Goal: Book appointment/travel/reservation

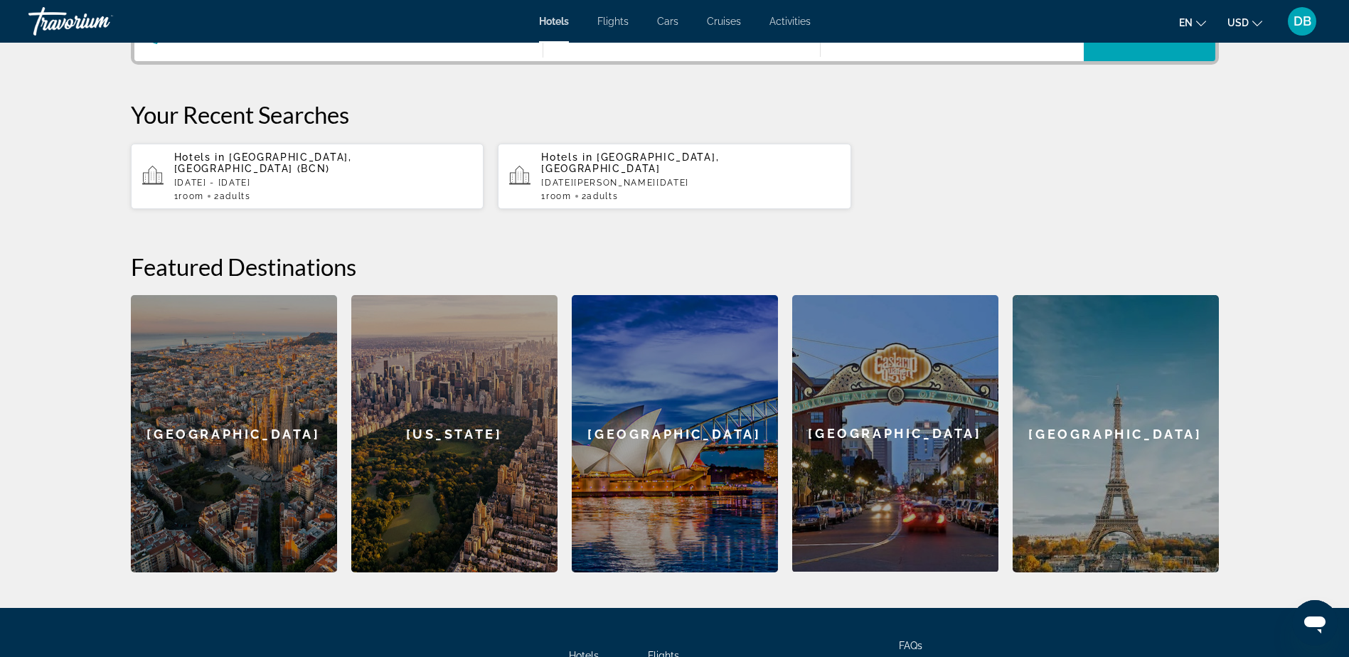
scroll to position [356, 0]
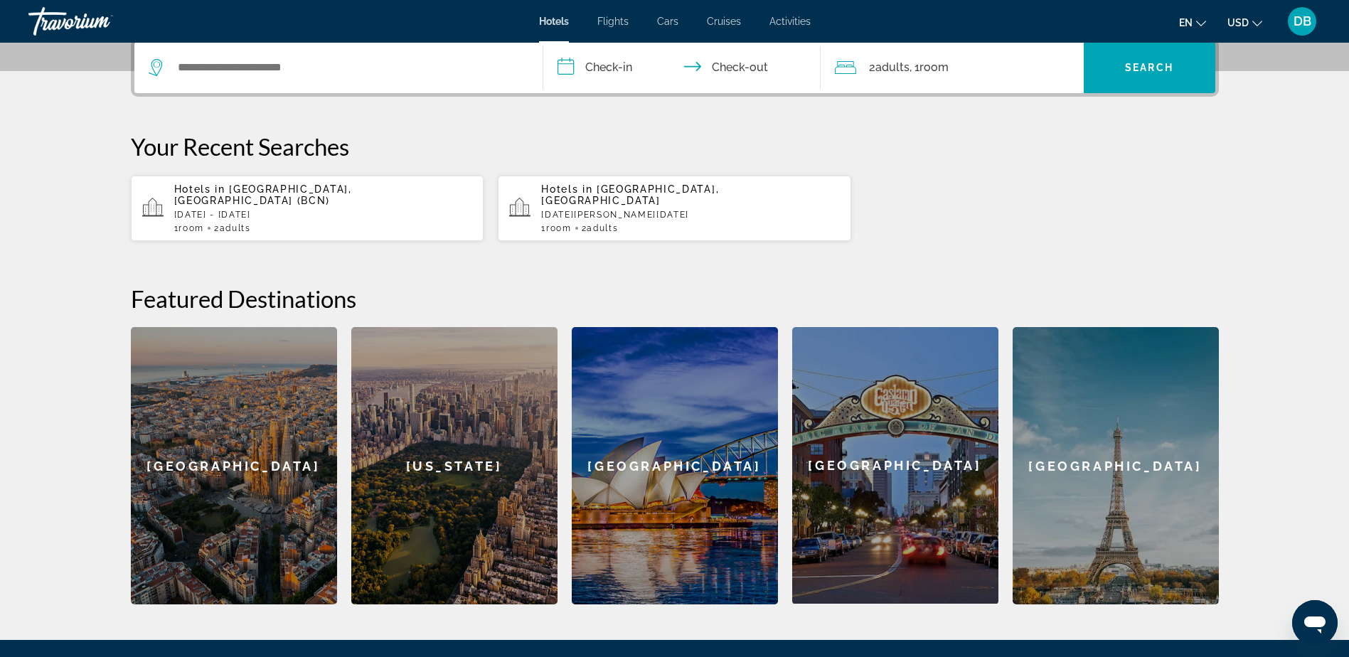
click at [265, 358] on div "[GEOGRAPHIC_DATA]" at bounding box center [234, 465] width 206 height 277
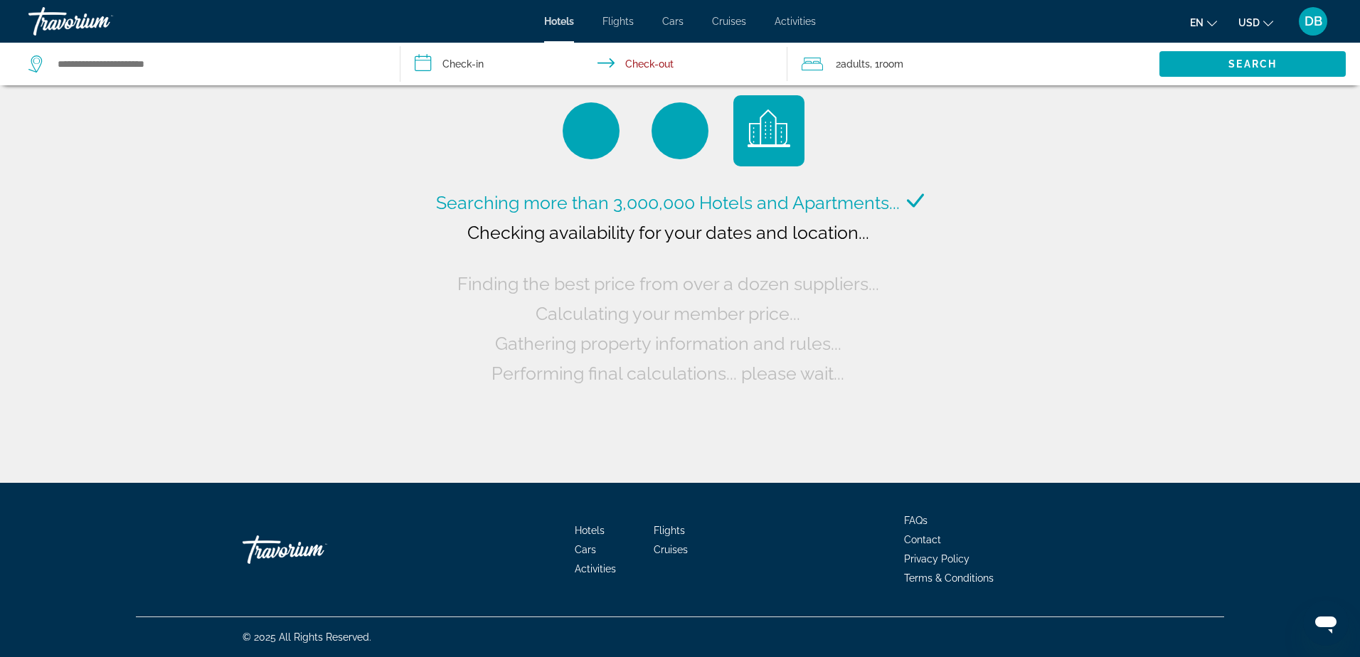
click at [477, 63] on input "**********" at bounding box center [596, 66] width 392 height 47
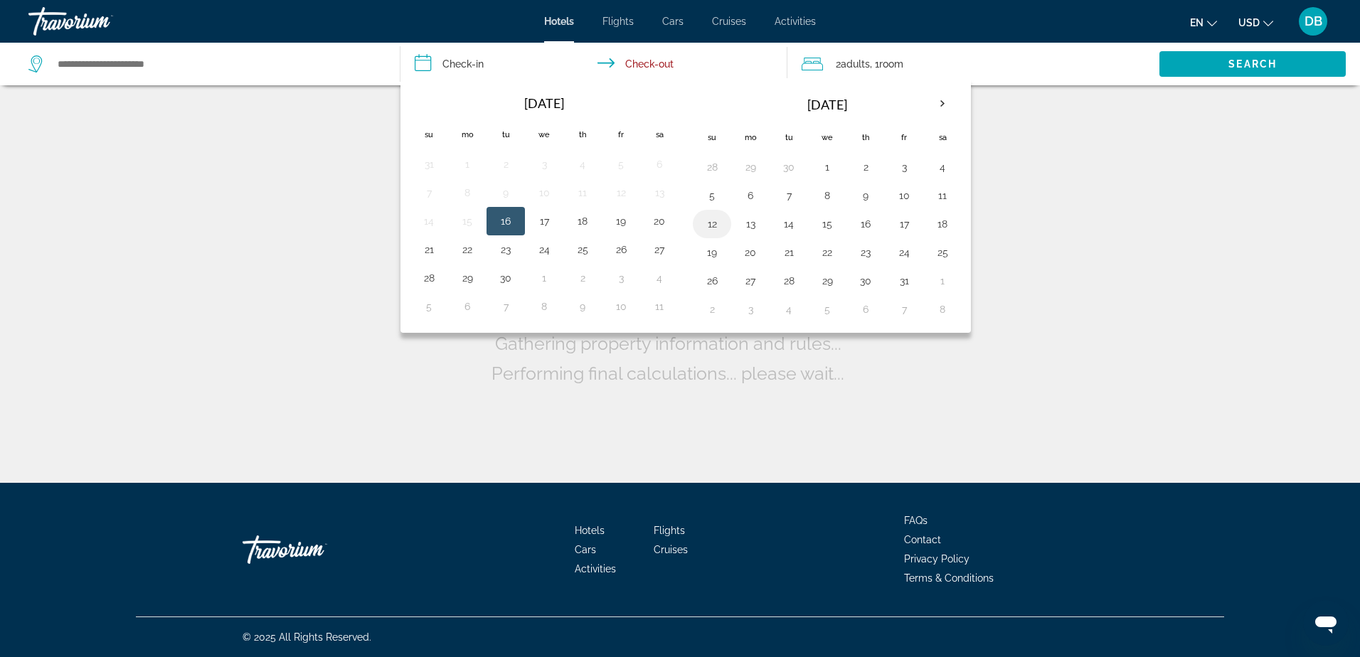
click at [716, 225] on button "12" at bounding box center [712, 224] width 23 height 20
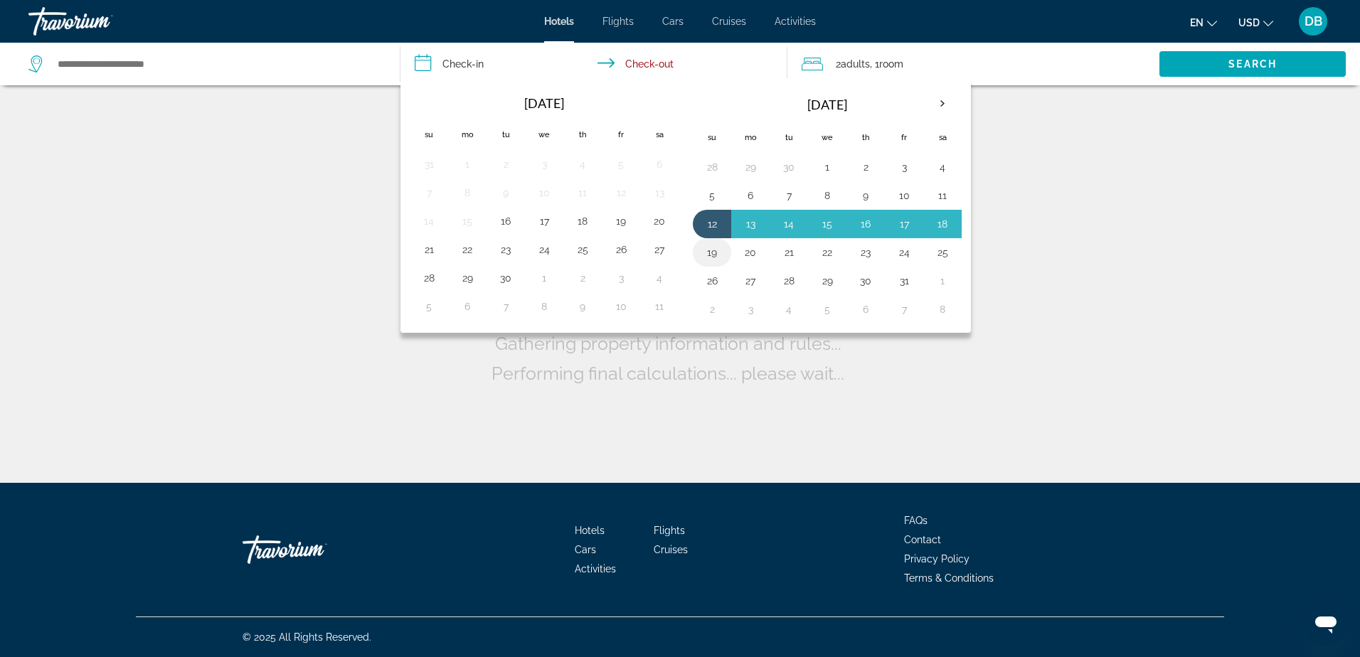
click at [718, 262] on button "19" at bounding box center [712, 253] width 23 height 20
type input "**********"
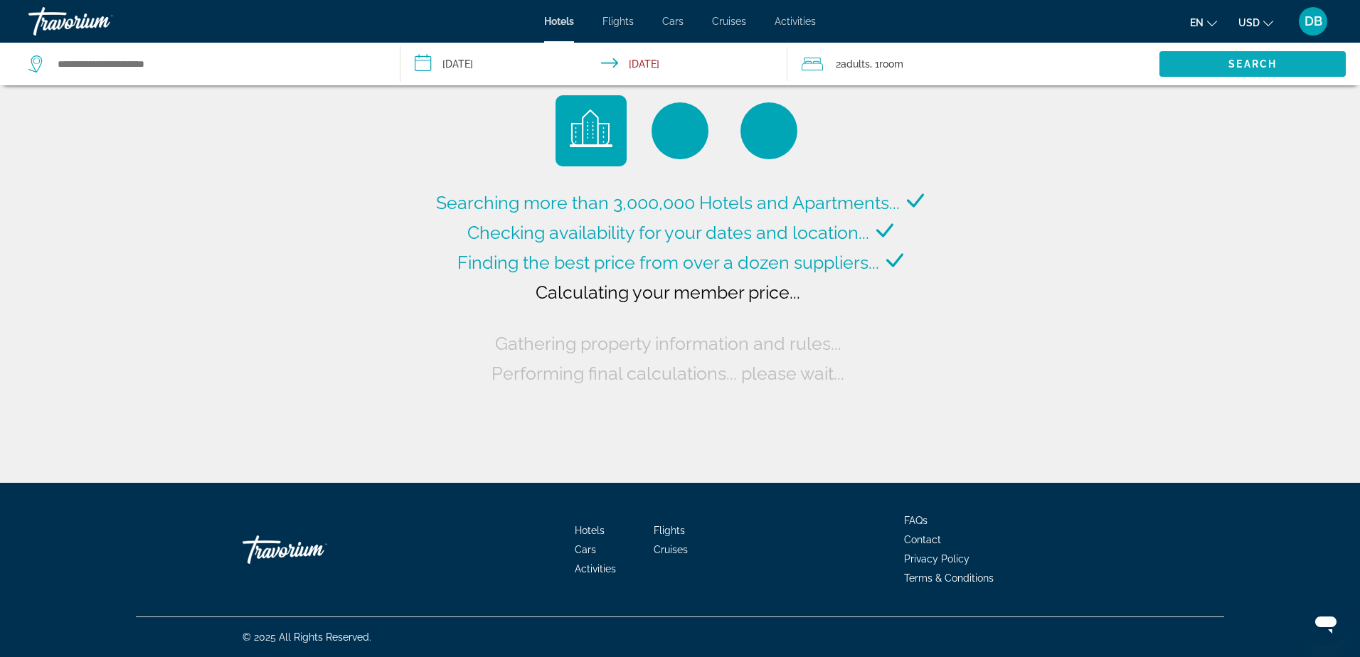
click at [1220, 63] on span "Search widget" at bounding box center [1252, 64] width 186 height 34
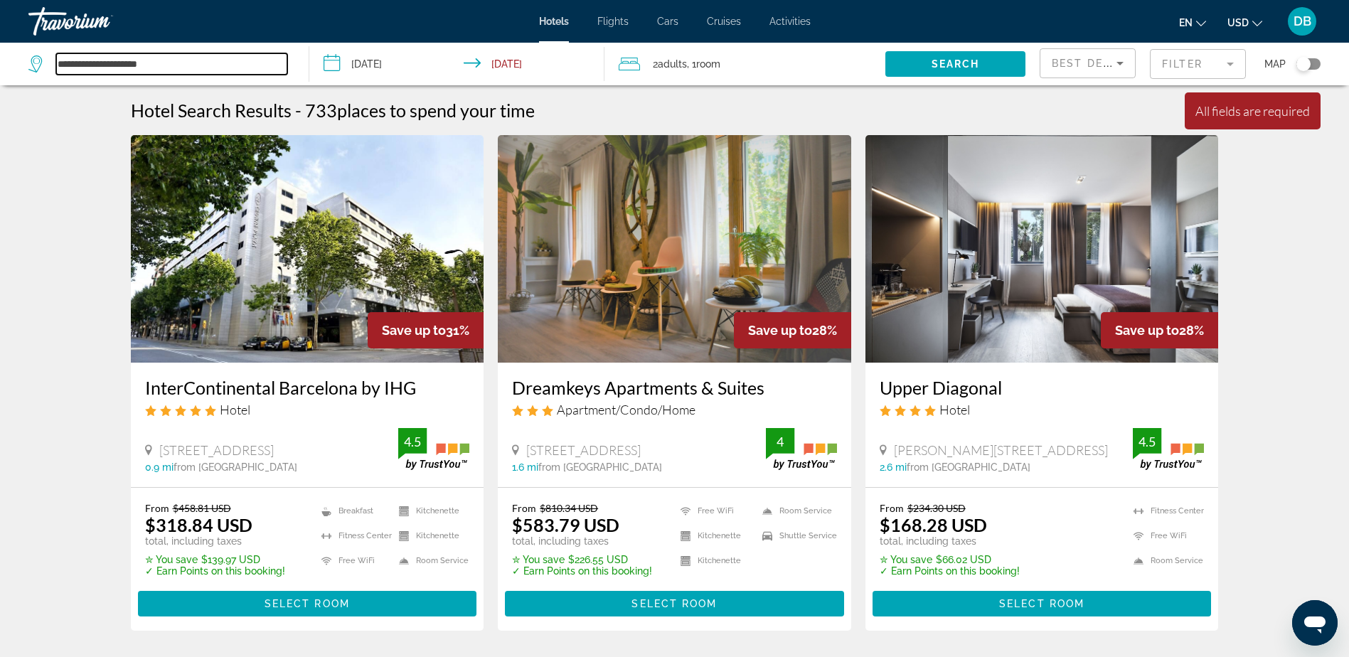
click at [203, 65] on input "**********" at bounding box center [171, 63] width 231 height 21
drag, startPoint x: 66, startPoint y: 75, endPoint x: 23, endPoint y: 79, distance: 43.6
click at [23, 79] on app-destination-search "**********" at bounding box center [154, 64] width 309 height 43
type input "*"
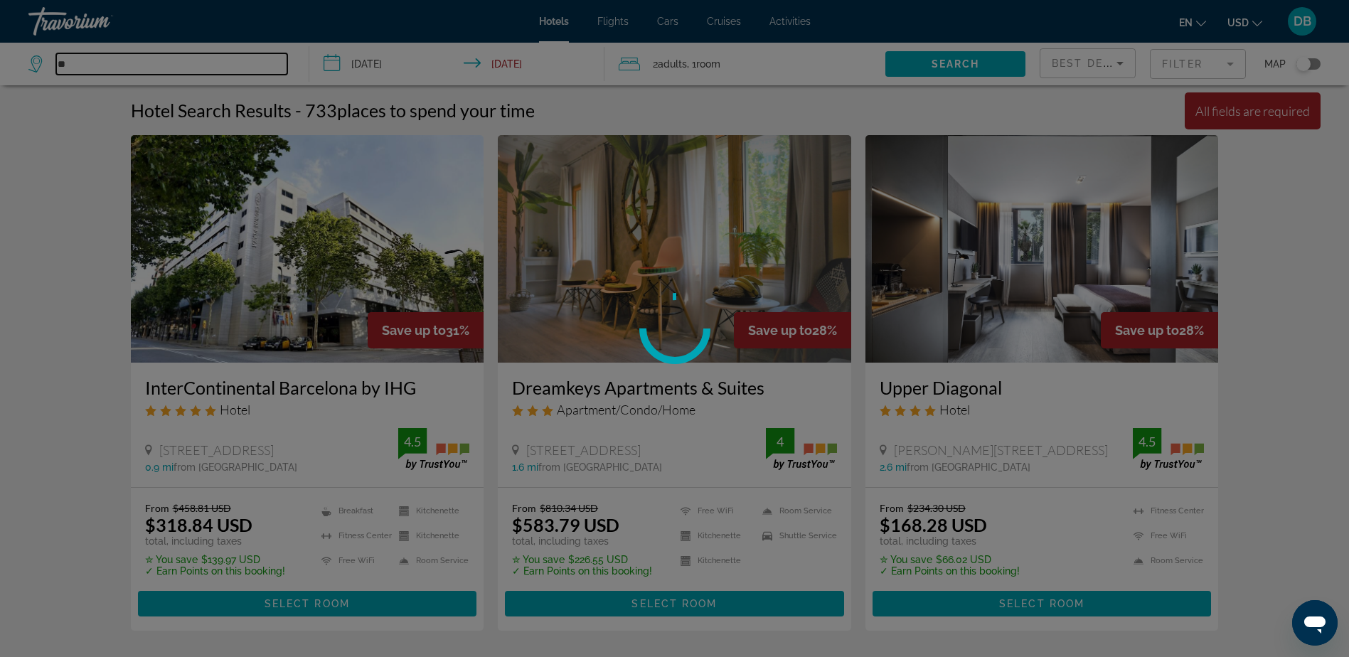
type input "*"
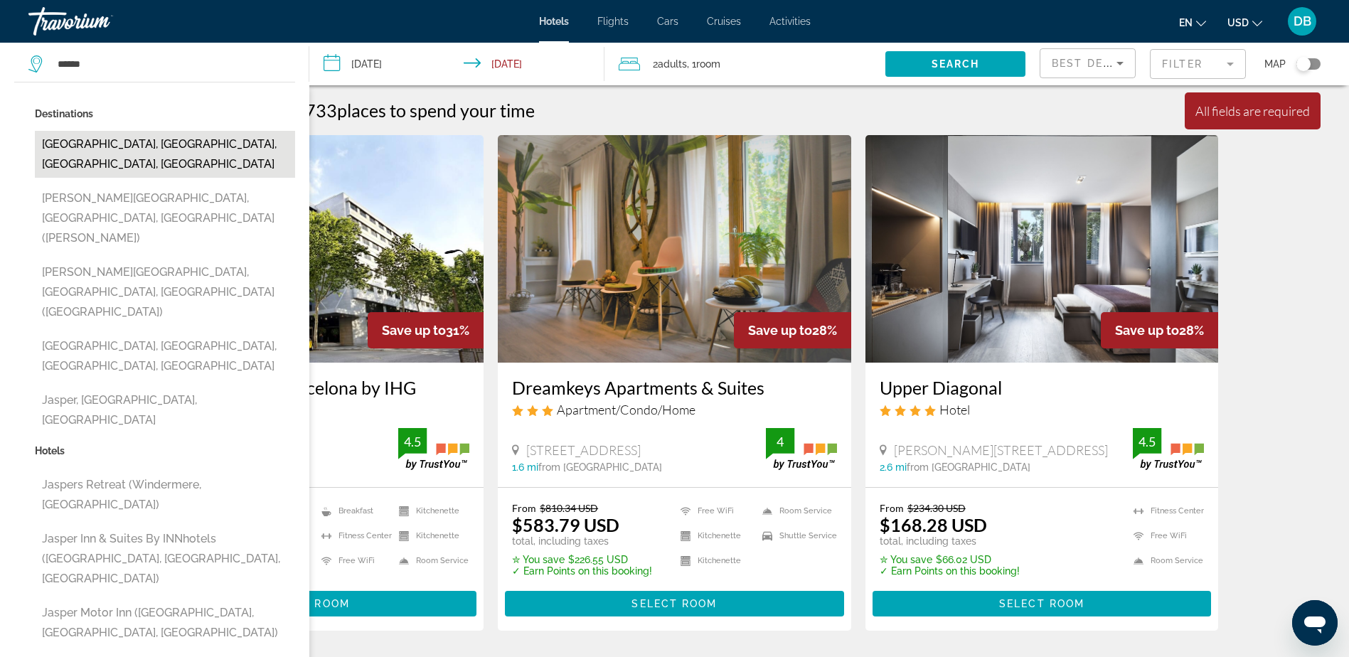
click at [95, 152] on button "[GEOGRAPHIC_DATA], [GEOGRAPHIC_DATA], [GEOGRAPHIC_DATA], [GEOGRAPHIC_DATA]" at bounding box center [165, 154] width 260 height 47
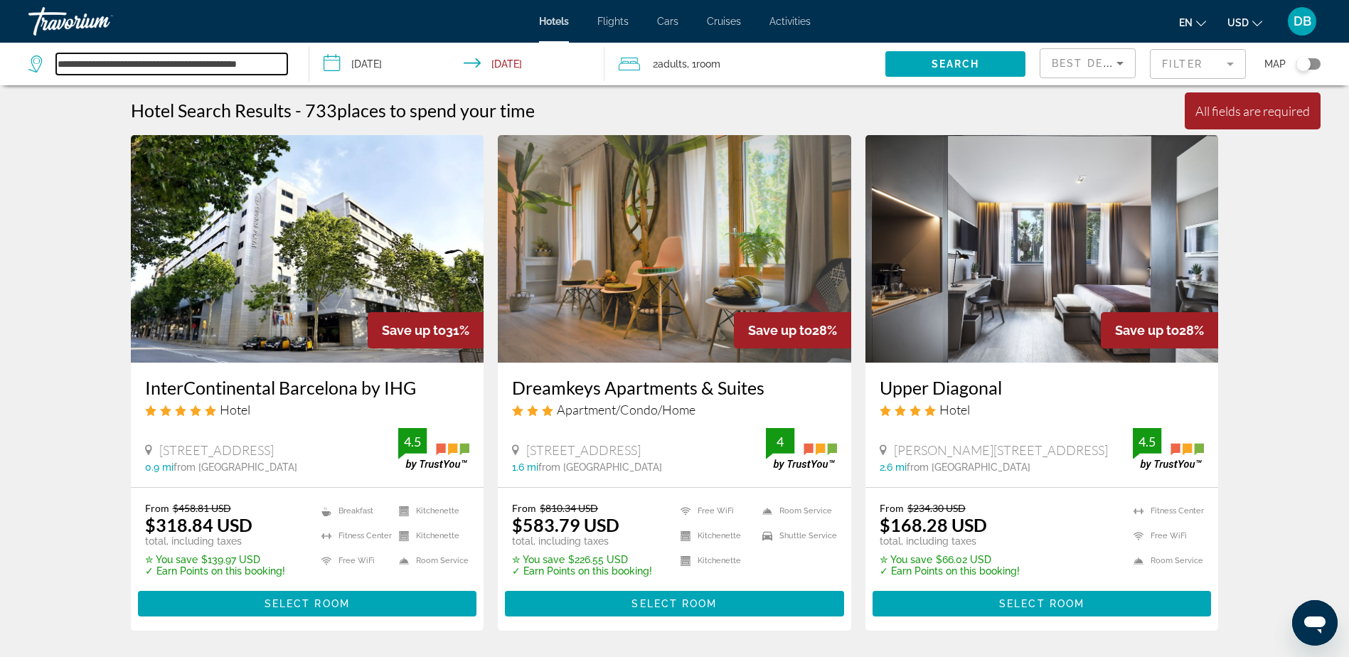
click at [166, 63] on input "**********" at bounding box center [171, 63] width 231 height 21
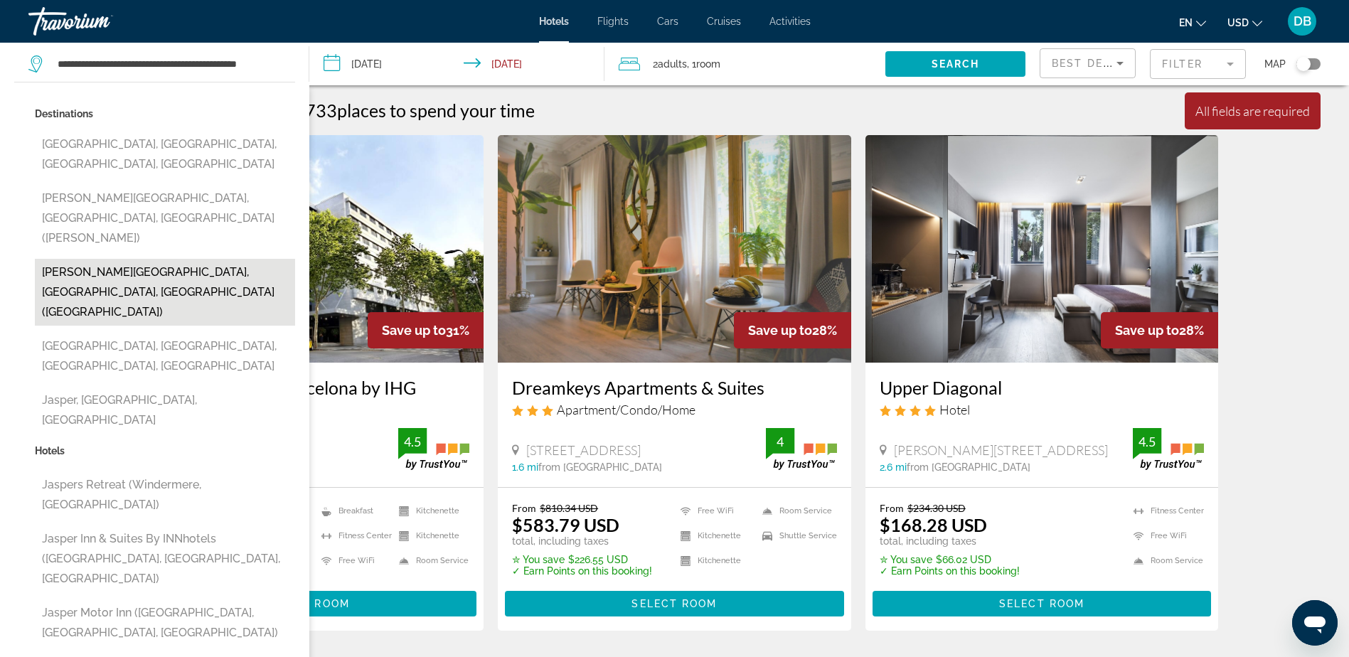
click at [236, 259] on button "[PERSON_NAME][GEOGRAPHIC_DATA], [GEOGRAPHIC_DATA], [GEOGRAPHIC_DATA] ([GEOGRAPH…" at bounding box center [165, 292] width 260 height 67
type input "**********"
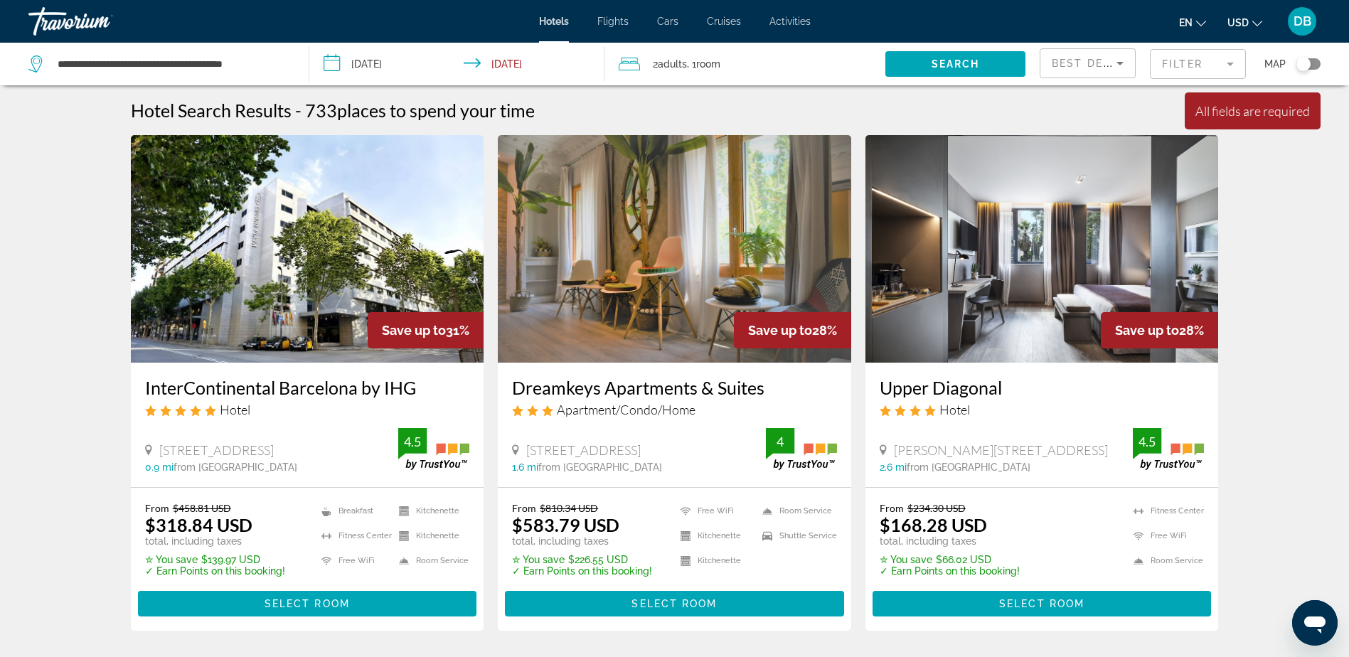
click at [408, 75] on input "**********" at bounding box center [459, 66] width 301 height 47
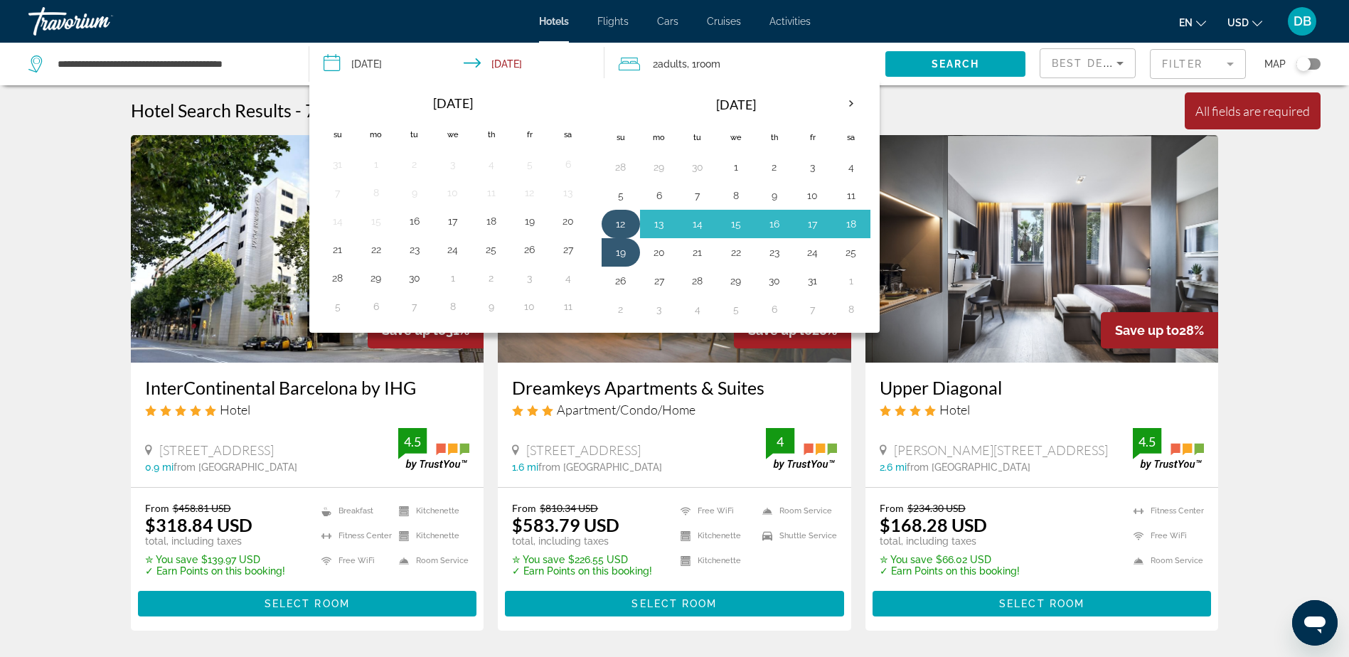
click at [620, 215] on button "12" at bounding box center [621, 224] width 23 height 20
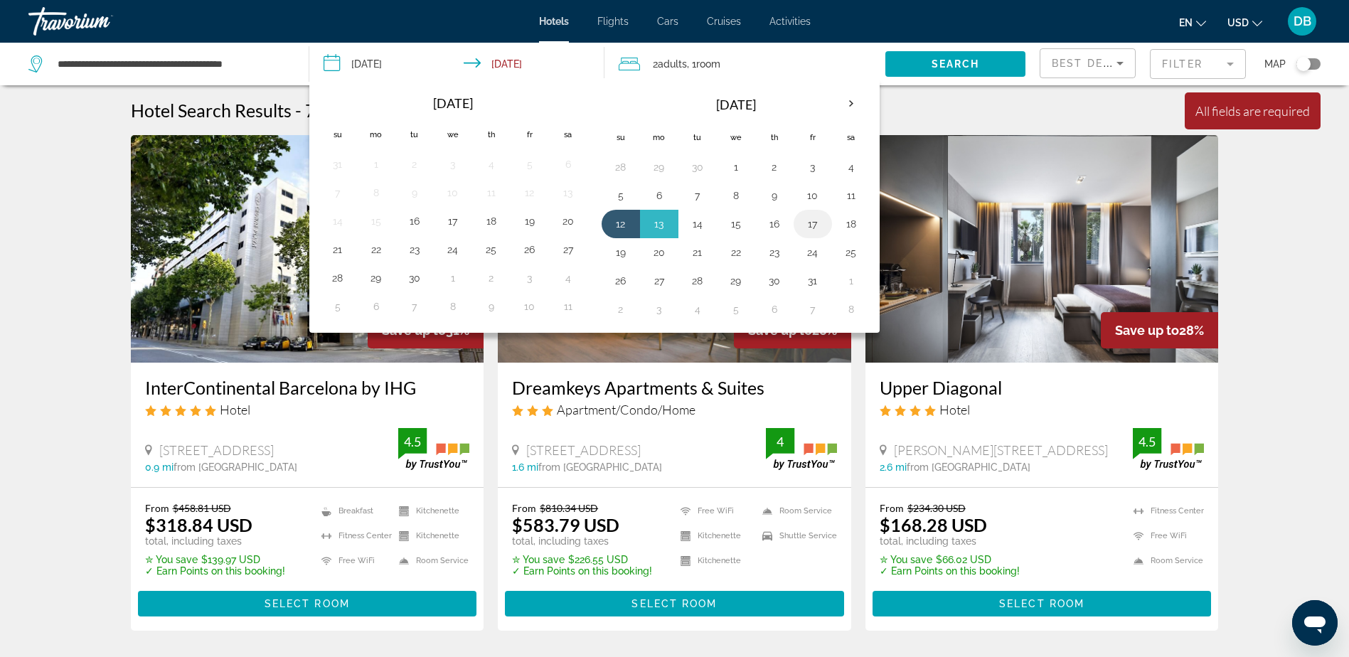
drag, startPoint x: 627, startPoint y: 251, endPoint x: 820, endPoint y: 219, distance: 196.1
click at [820, 219] on tbody "28 29 30 1 2 3 4 5 6 7 8 9 10 11 12 13 14 15 16 17 18 19 20 21 22 23 24 25 26 2…" at bounding box center [736, 238] width 269 height 171
click at [807, 220] on button "17" at bounding box center [813, 224] width 23 height 20
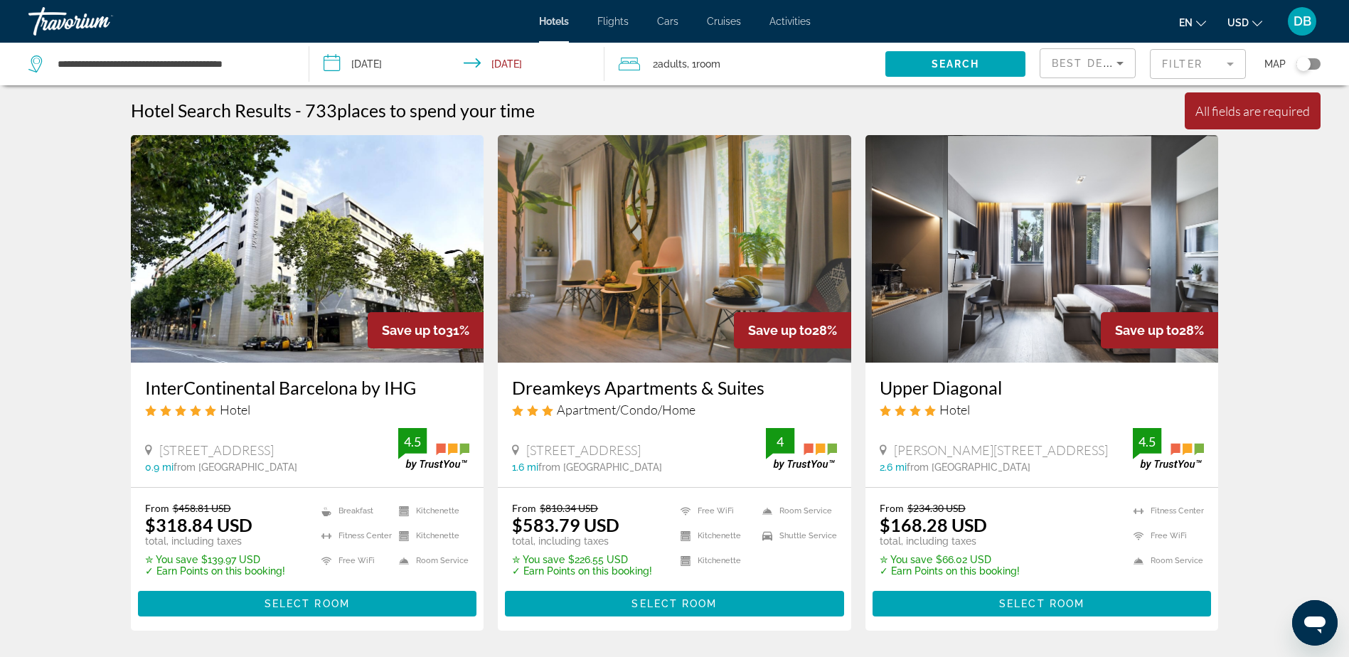
click at [411, 67] on input "**********" at bounding box center [459, 66] width 301 height 47
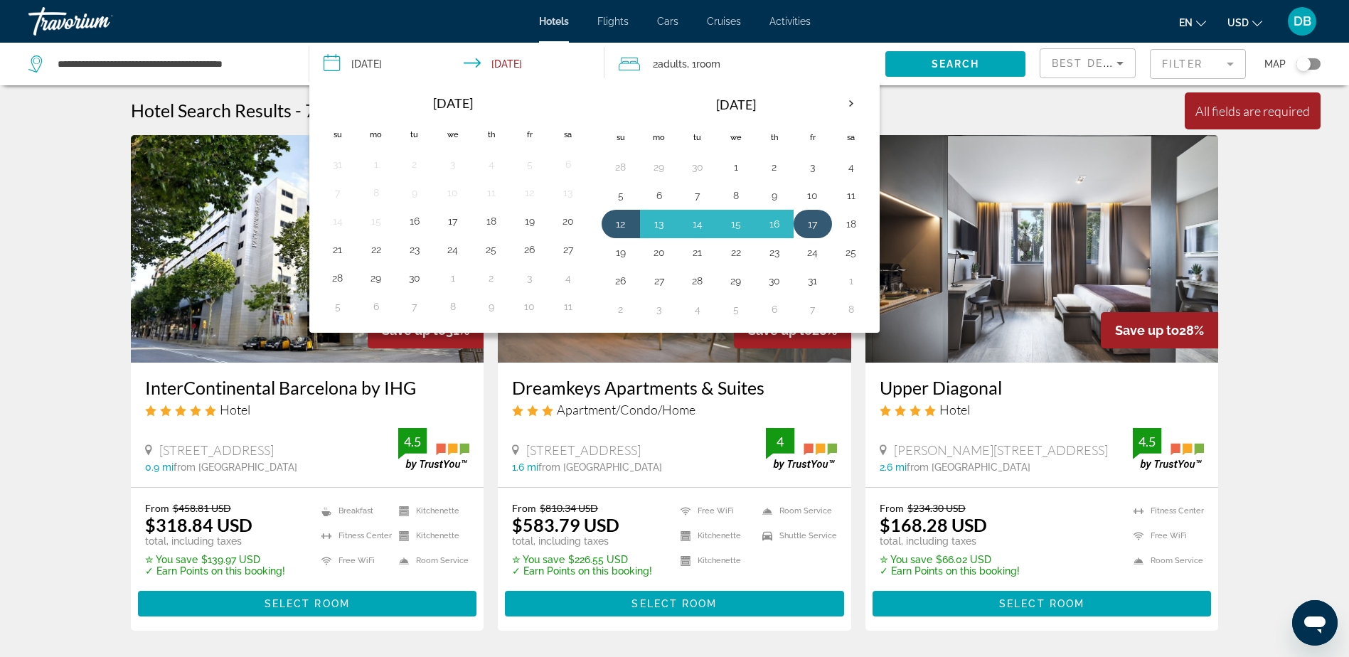
click at [820, 218] on button "17" at bounding box center [813, 224] width 23 height 20
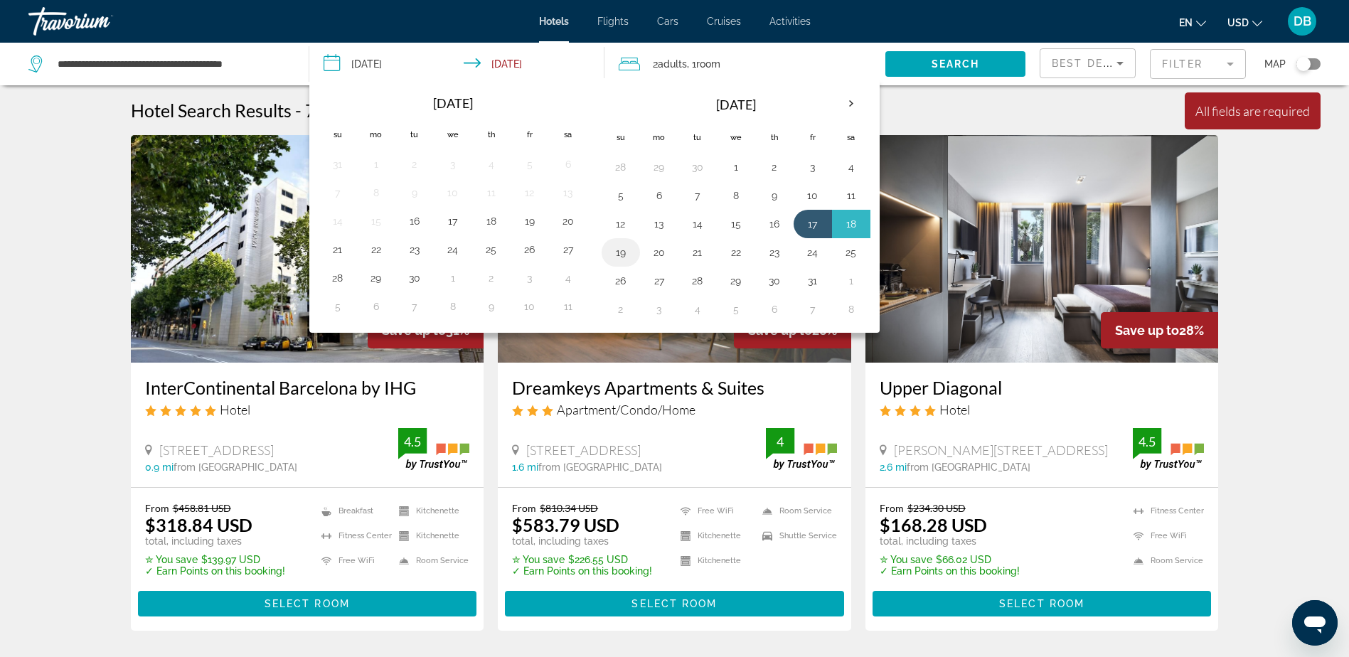
click at [625, 253] on button "19" at bounding box center [621, 253] width 23 height 20
type input "**********"
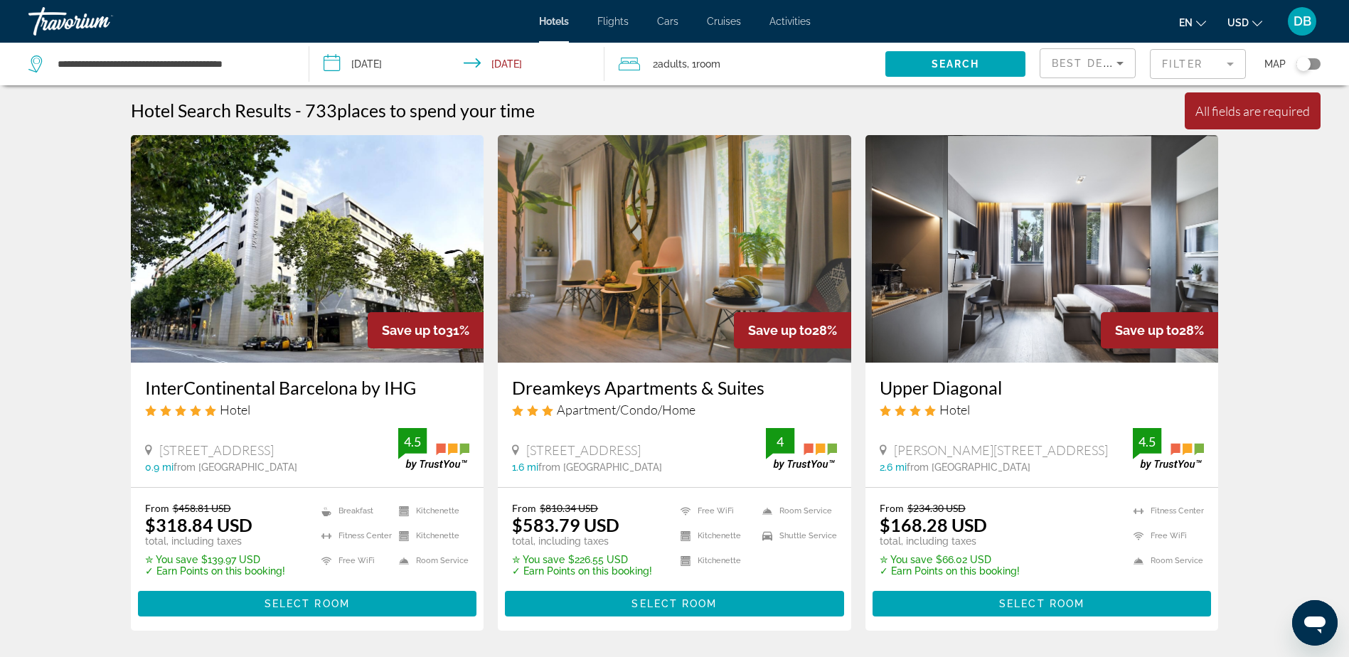
click at [680, 68] on span "Adults" at bounding box center [672, 63] width 29 height 11
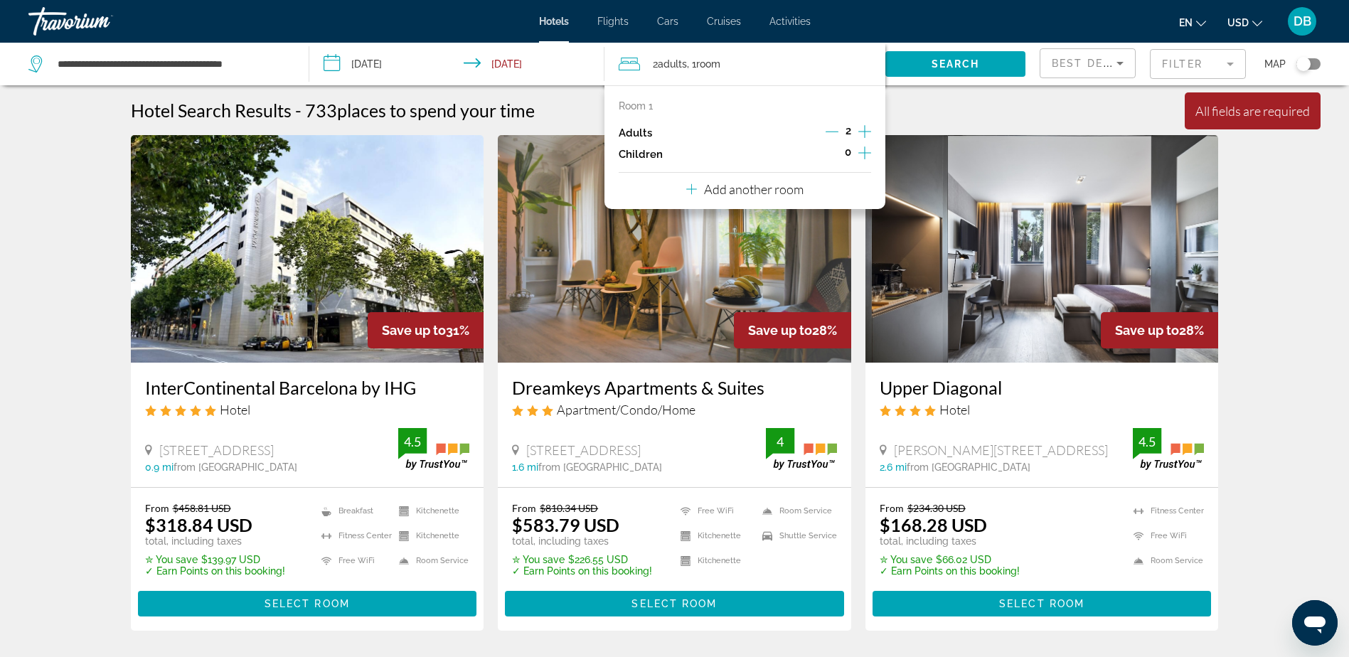
click at [871, 129] on icon "Increment adults" at bounding box center [865, 131] width 13 height 17
click at [863, 153] on icon "Increment children" at bounding box center [865, 153] width 13 height 13
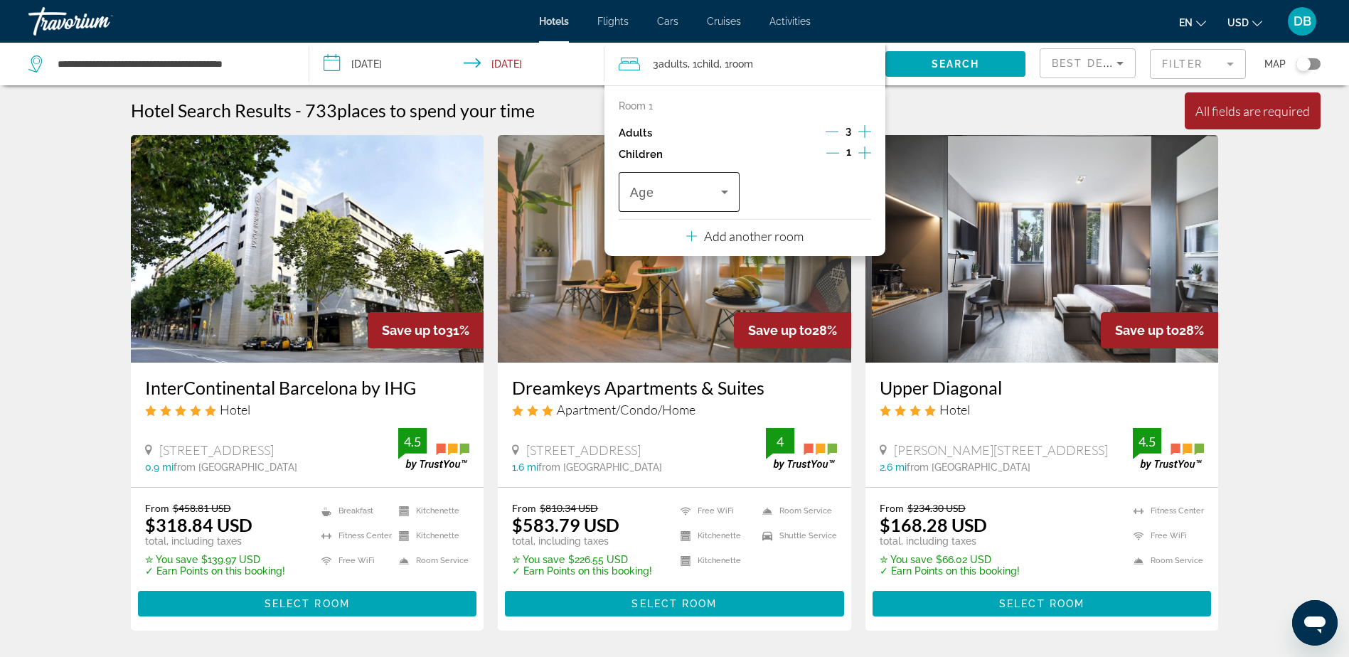
click at [722, 189] on icon "Travelers: 3 adults, 1 child" at bounding box center [724, 192] width 17 height 17
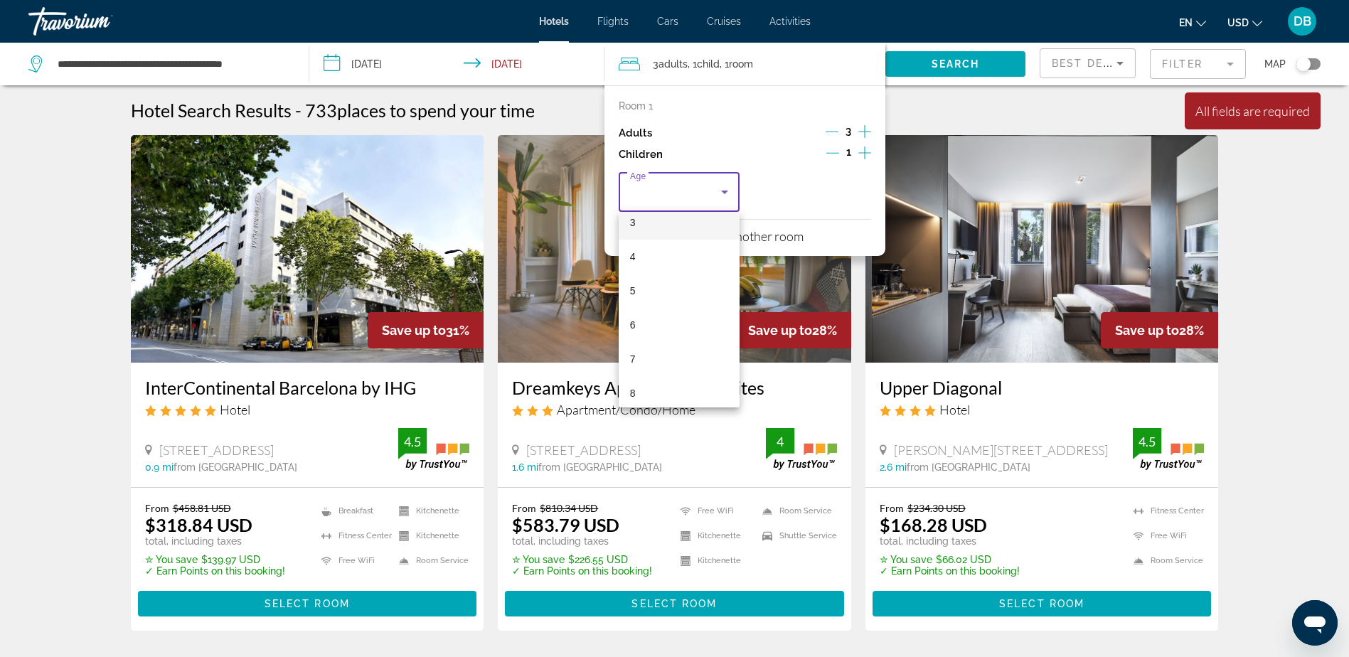
scroll to position [142, 0]
click at [654, 334] on mat-option "7" at bounding box center [679, 331] width 121 height 34
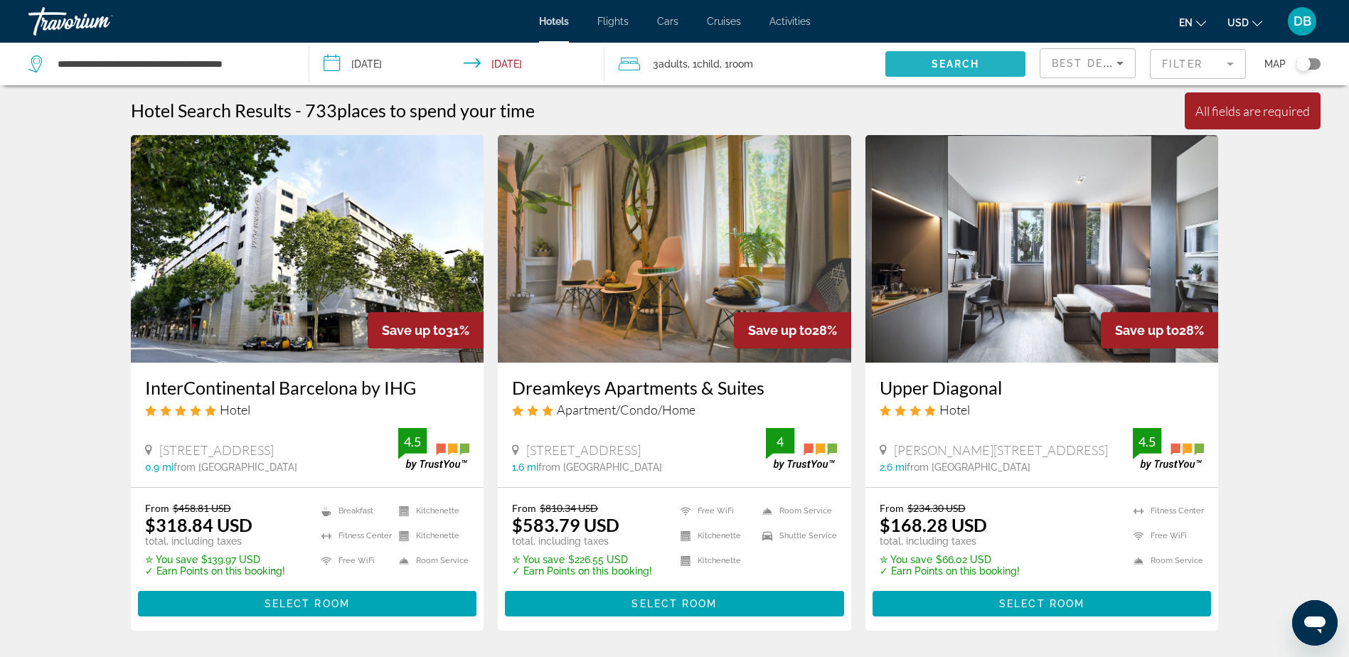
click at [948, 62] on span "Search" at bounding box center [956, 63] width 48 height 11
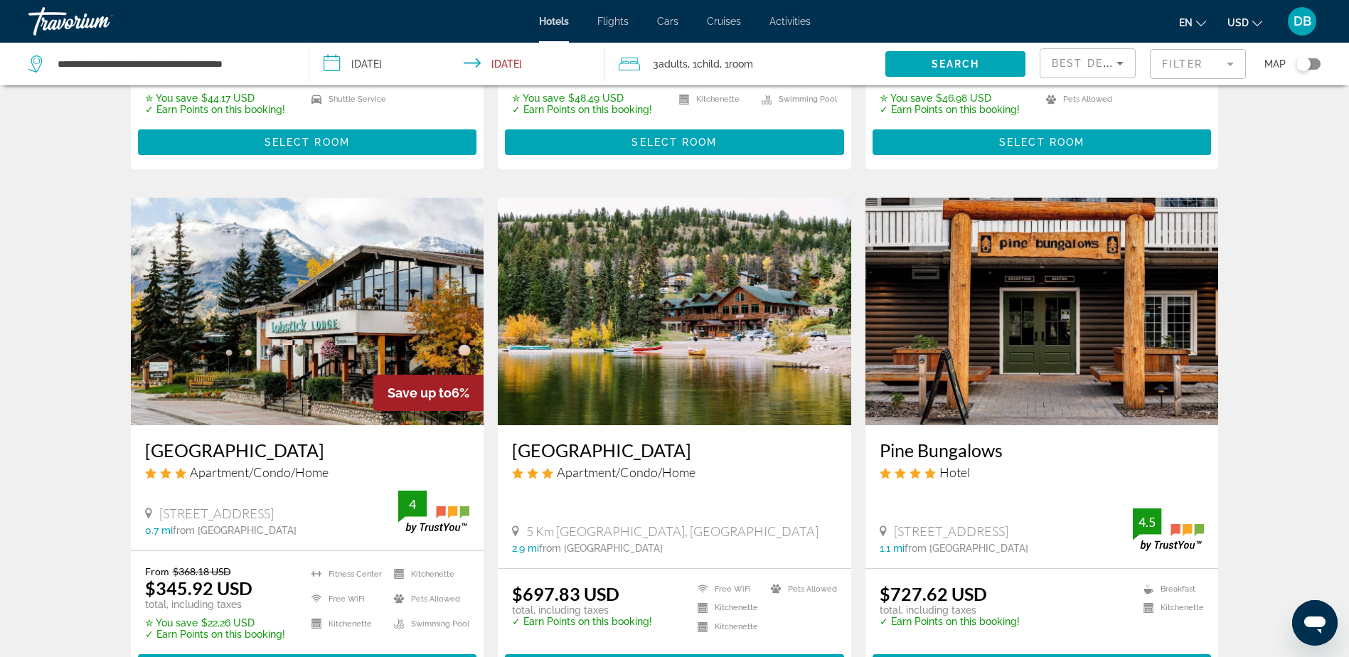
scroll to position [427, 0]
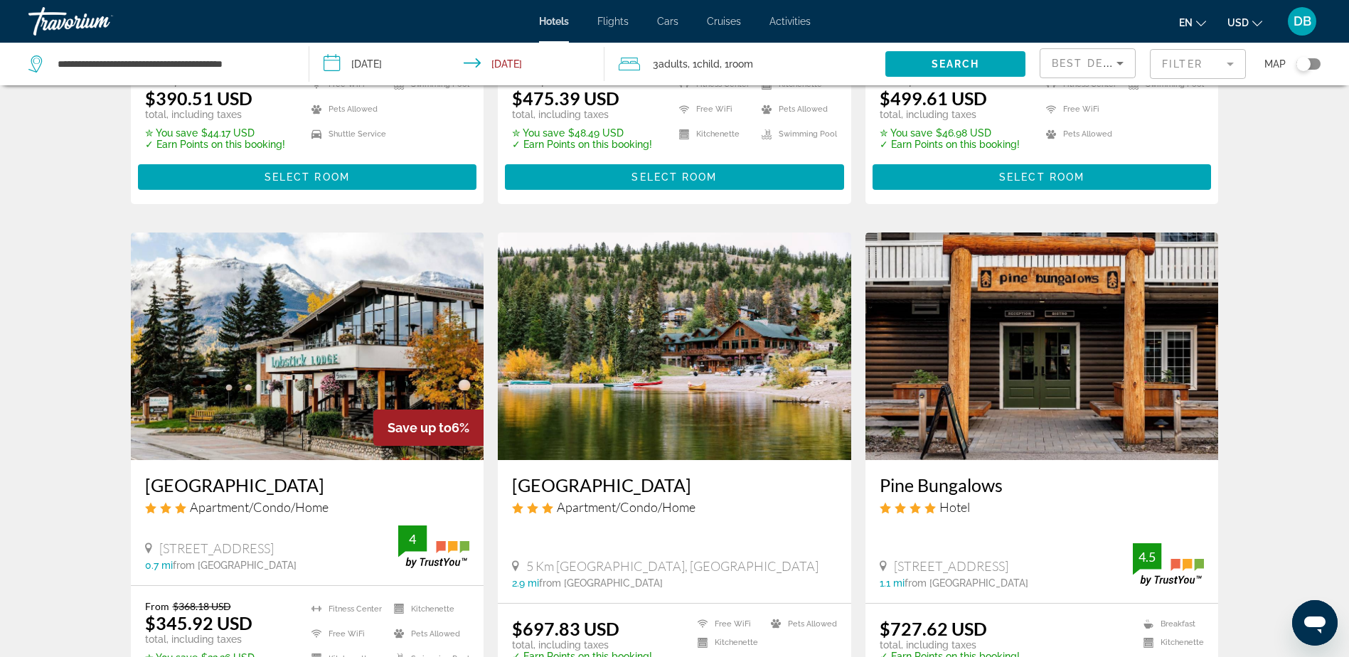
click at [322, 330] on img "Main content" at bounding box center [308, 347] width 354 height 228
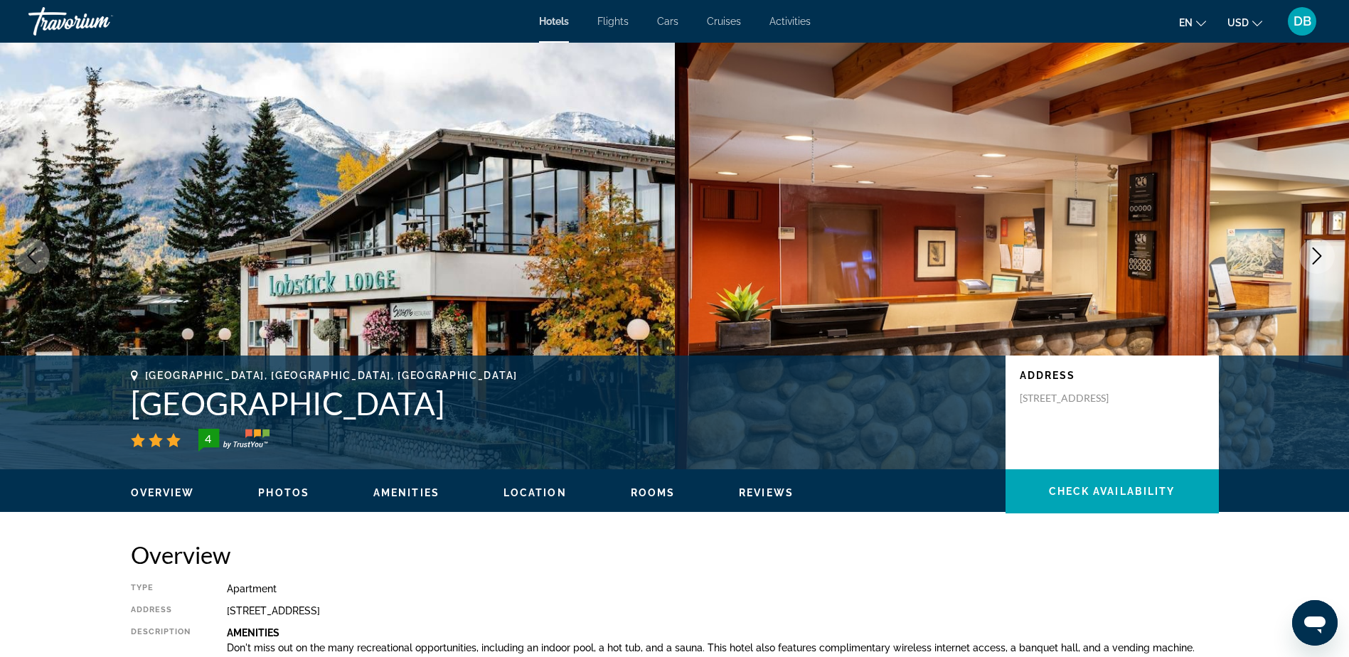
click at [276, 489] on span "Photos" at bounding box center [283, 492] width 51 height 11
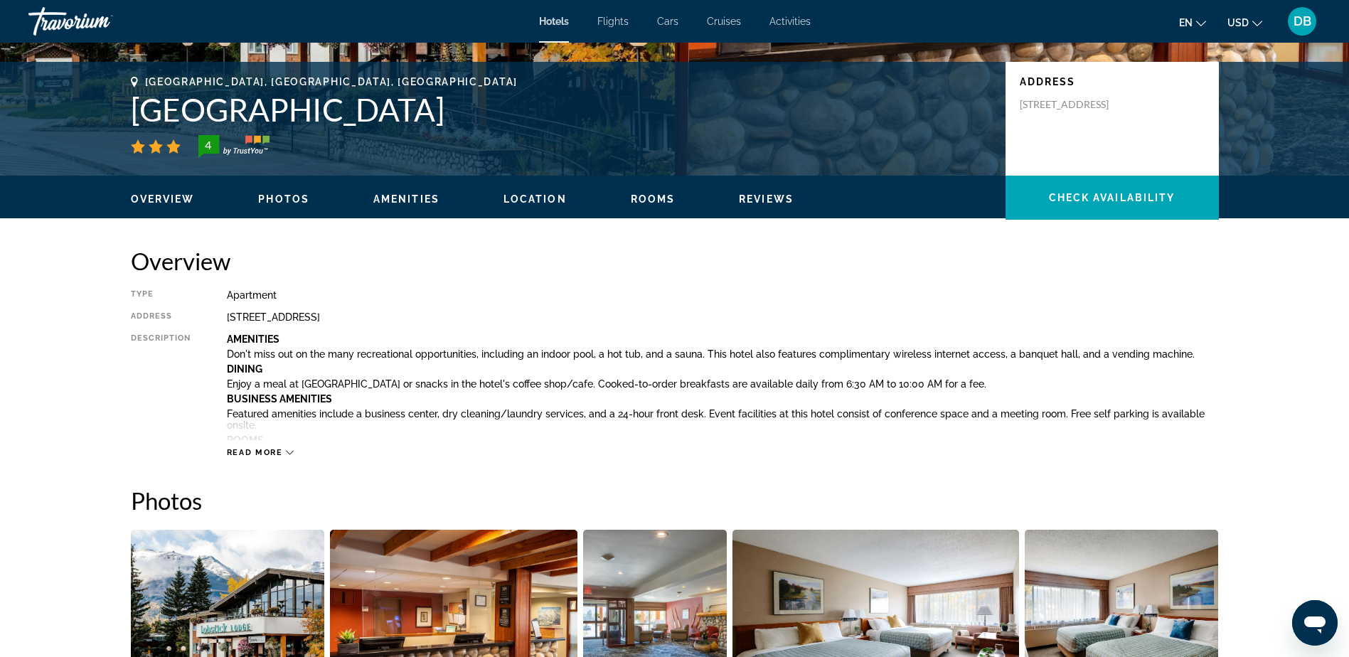
scroll to position [268, 0]
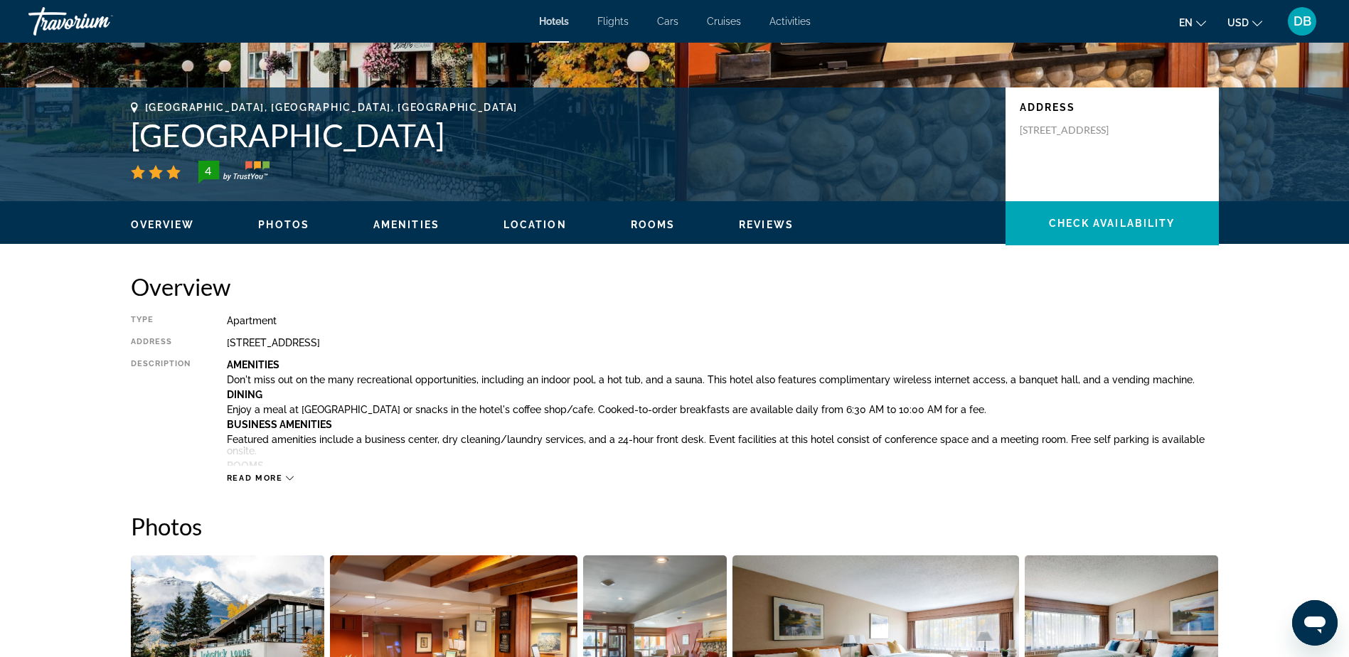
click at [282, 472] on div "Read more" at bounding box center [723, 464] width 992 height 39
click at [280, 480] on span "Read more" at bounding box center [255, 478] width 56 height 9
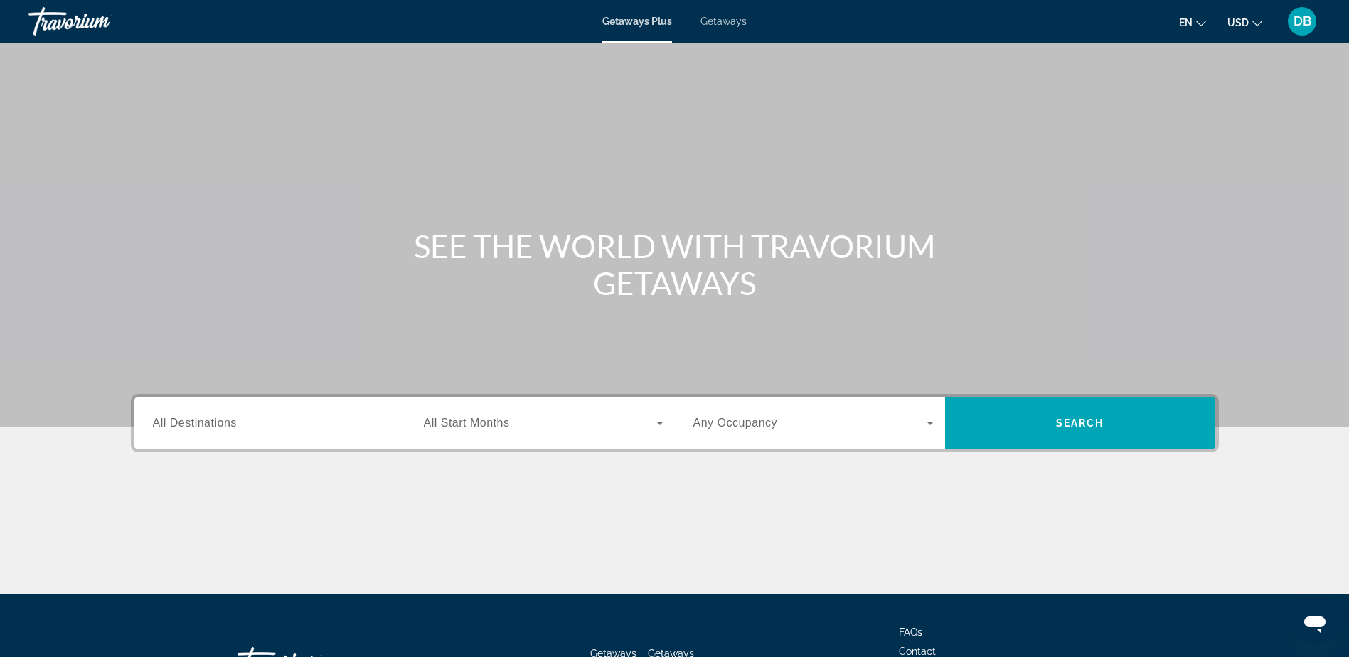
click at [218, 420] on span "All Destinations" at bounding box center [195, 423] width 84 height 12
click at [218, 420] on input "Destination All Destinations" at bounding box center [273, 423] width 240 height 17
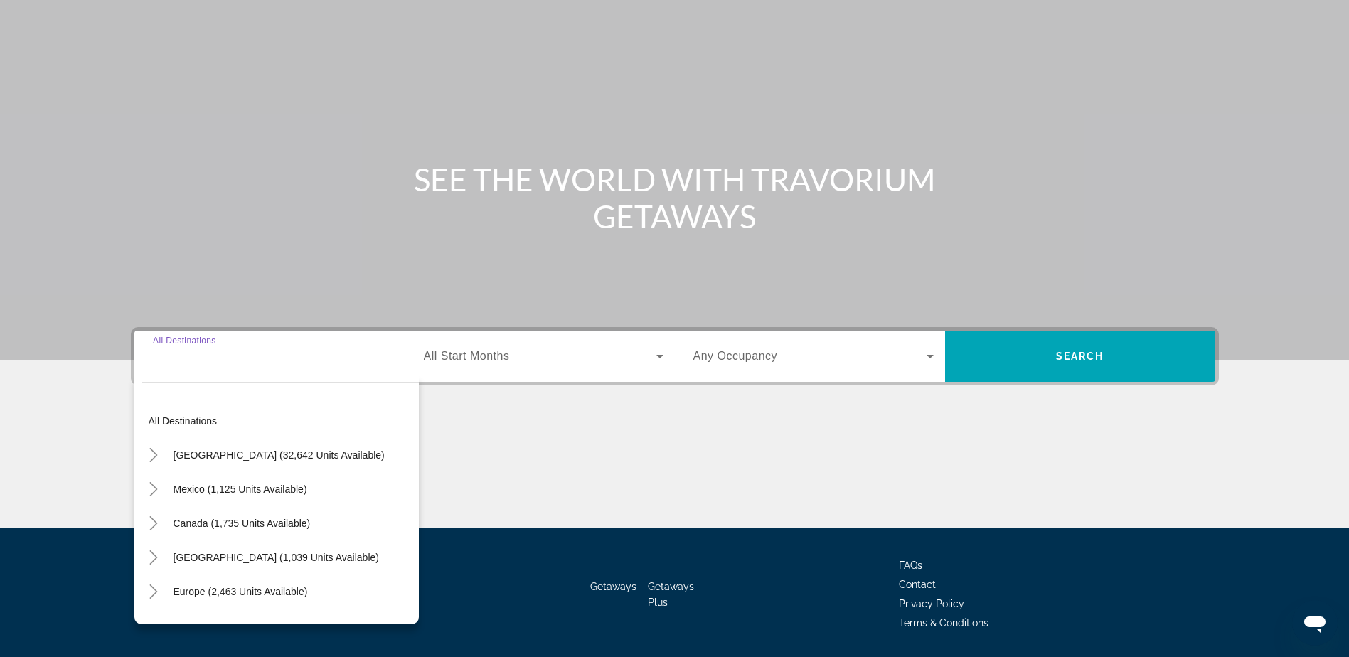
scroll to position [112, 0]
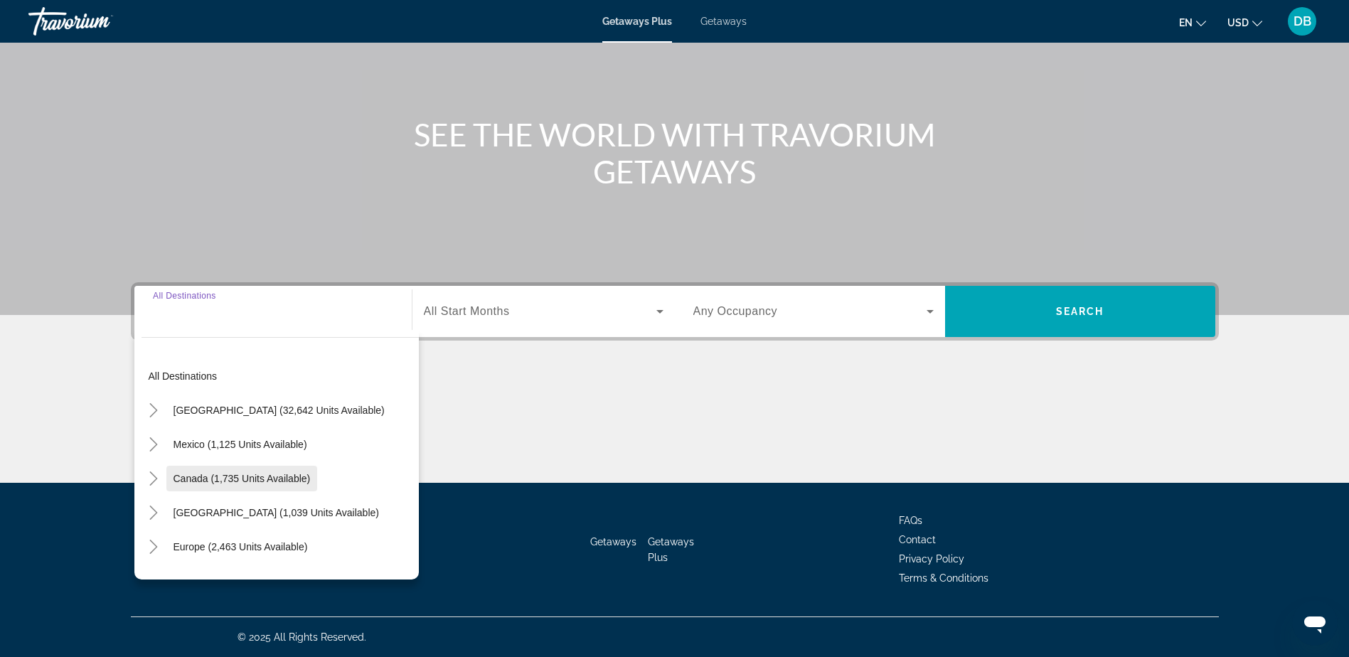
click at [173, 472] on span "Search widget" at bounding box center [242, 479] width 152 height 34
type input "**********"
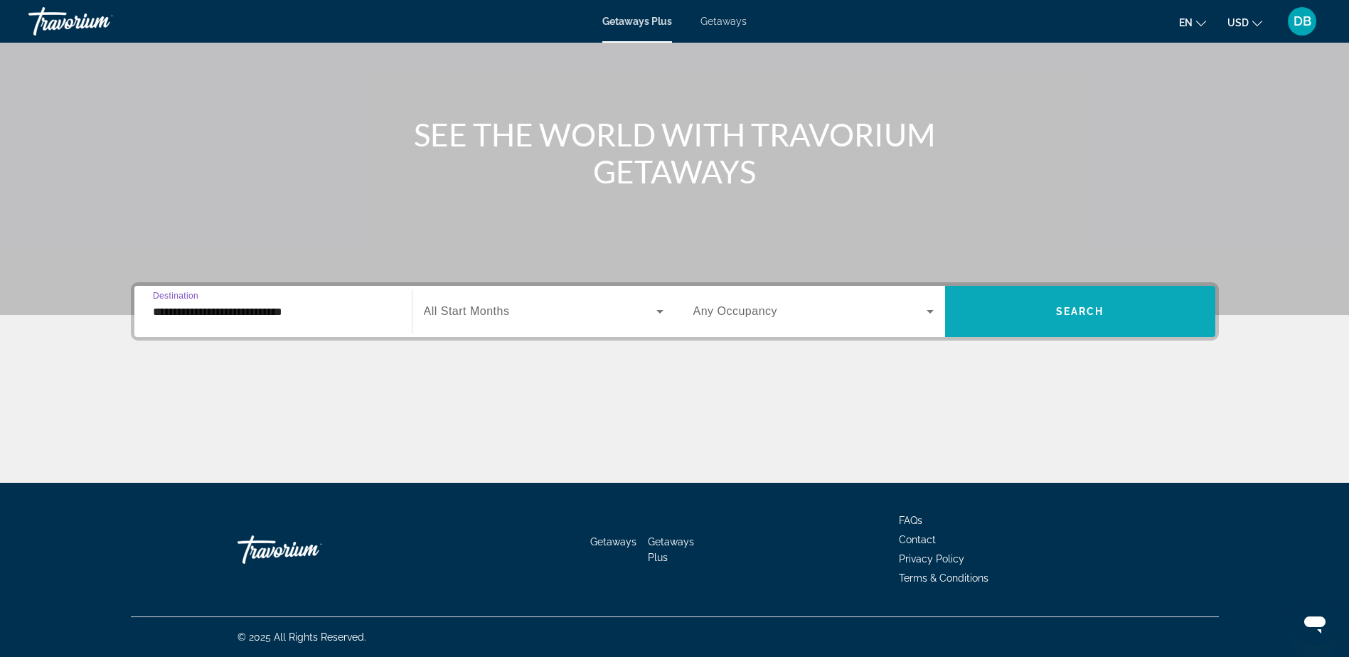
click at [1020, 322] on span "Search widget" at bounding box center [1080, 311] width 270 height 34
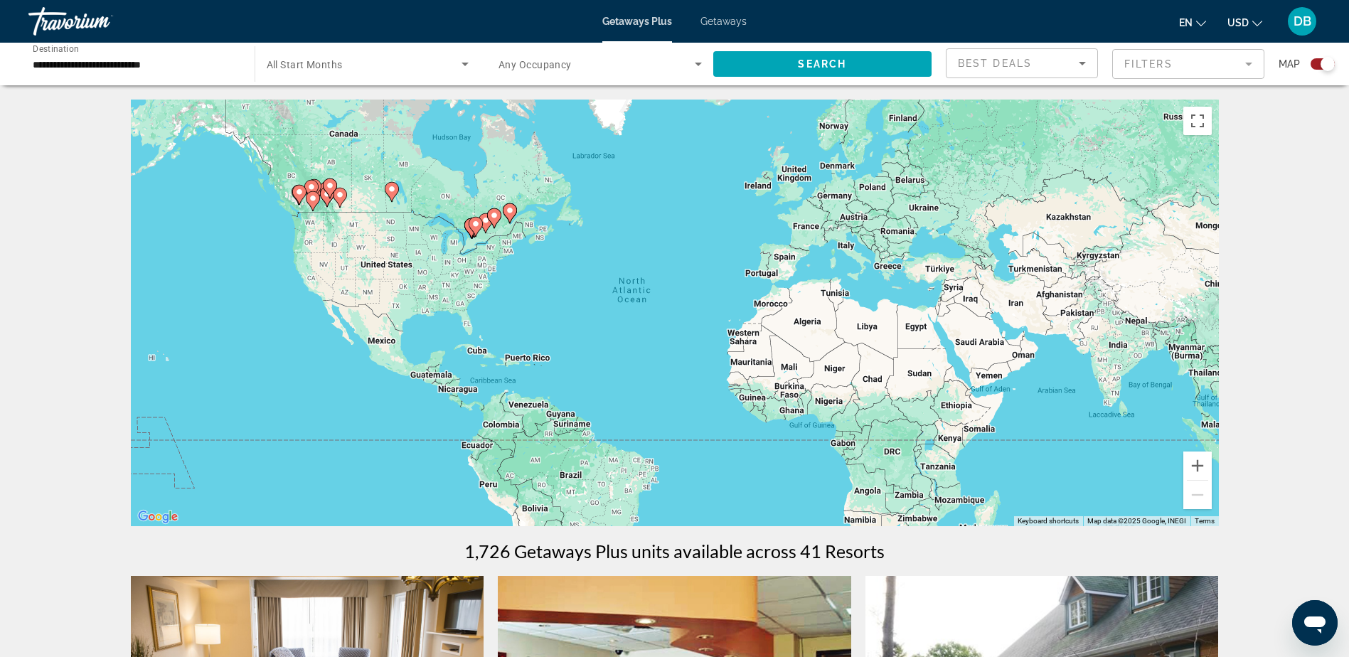
click at [1204, 62] on mat-form-field "Filters" at bounding box center [1188, 64] width 152 height 30
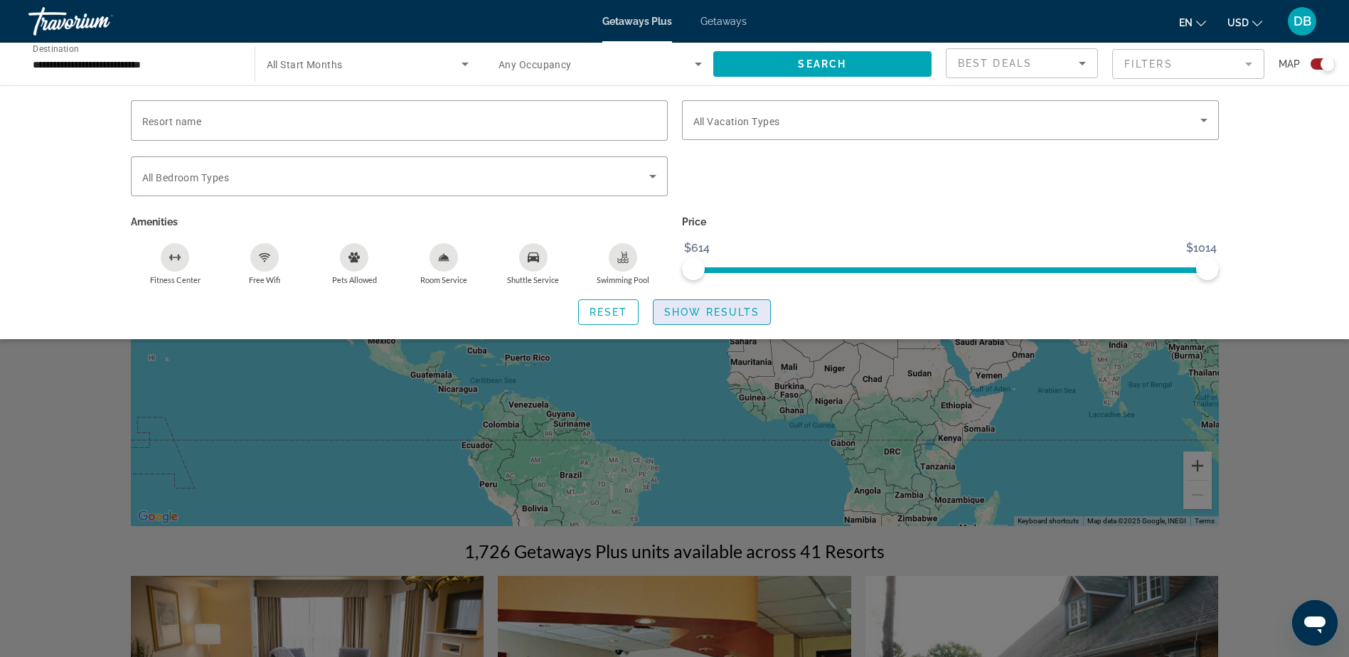
click at [738, 315] on span "Show Results" at bounding box center [711, 312] width 95 height 11
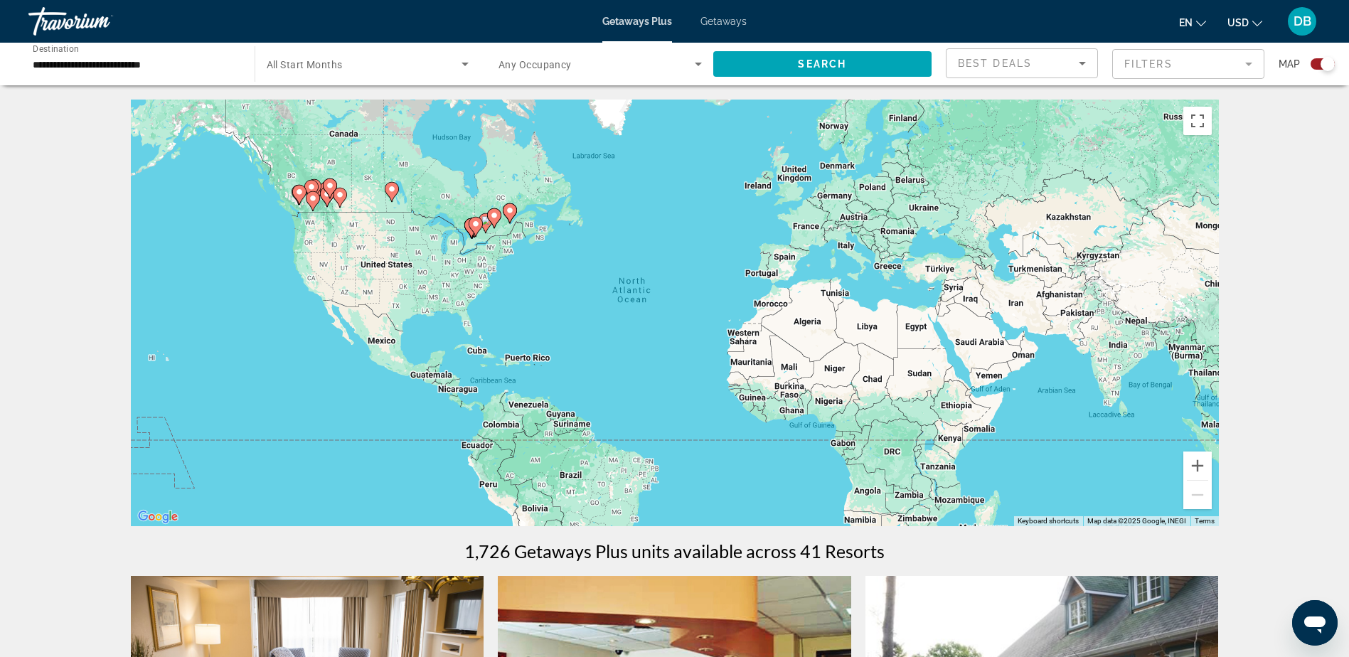
click at [692, 59] on icon "Search widget" at bounding box center [698, 63] width 17 height 17
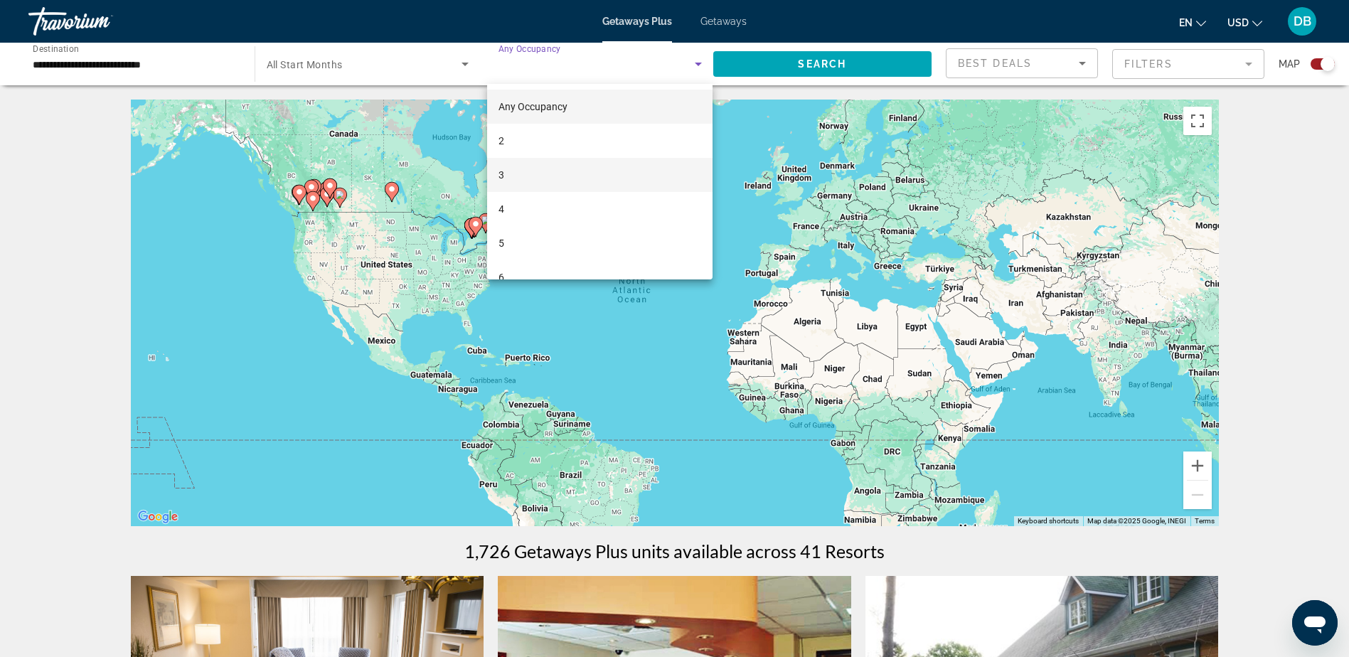
drag, startPoint x: 654, startPoint y: 140, endPoint x: 634, endPoint y: 170, distance: 36.3
click at [634, 170] on div "Any Occupancy 2 3 4 5 6 8 10" at bounding box center [599, 182] width 225 height 196
click at [621, 213] on mat-option "4" at bounding box center [599, 209] width 225 height 34
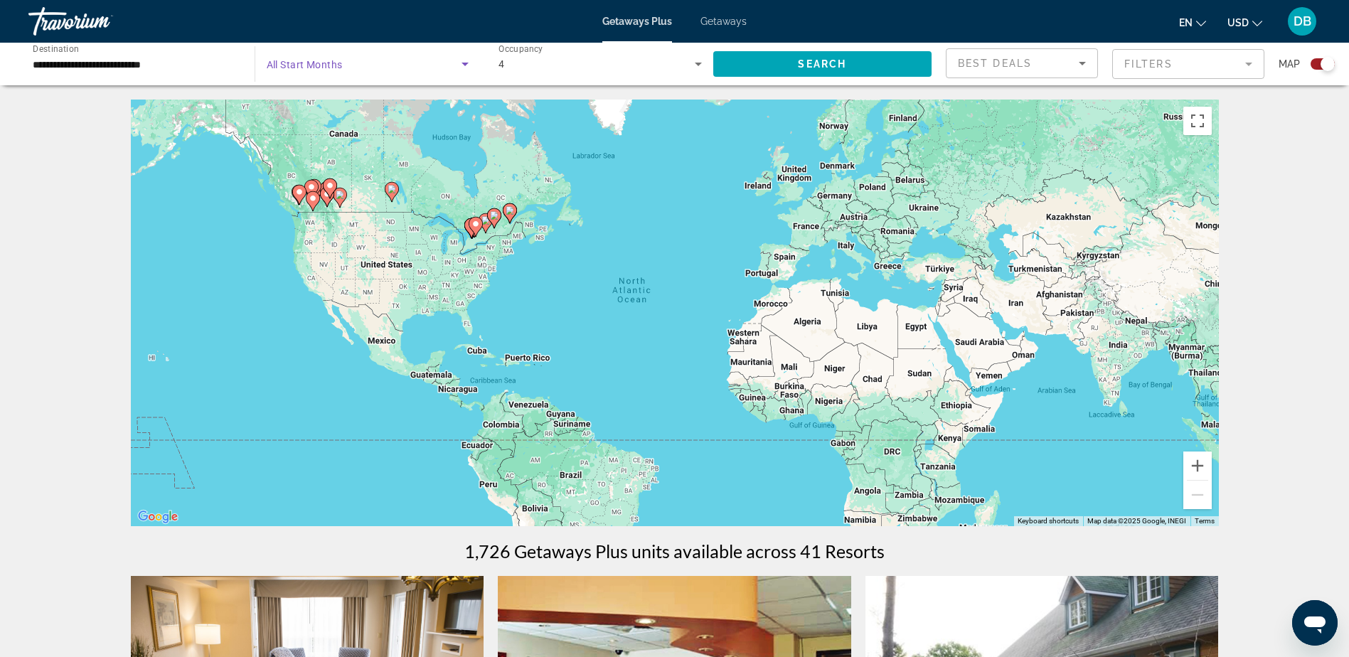
click at [462, 67] on icon "Search widget" at bounding box center [465, 63] width 17 height 17
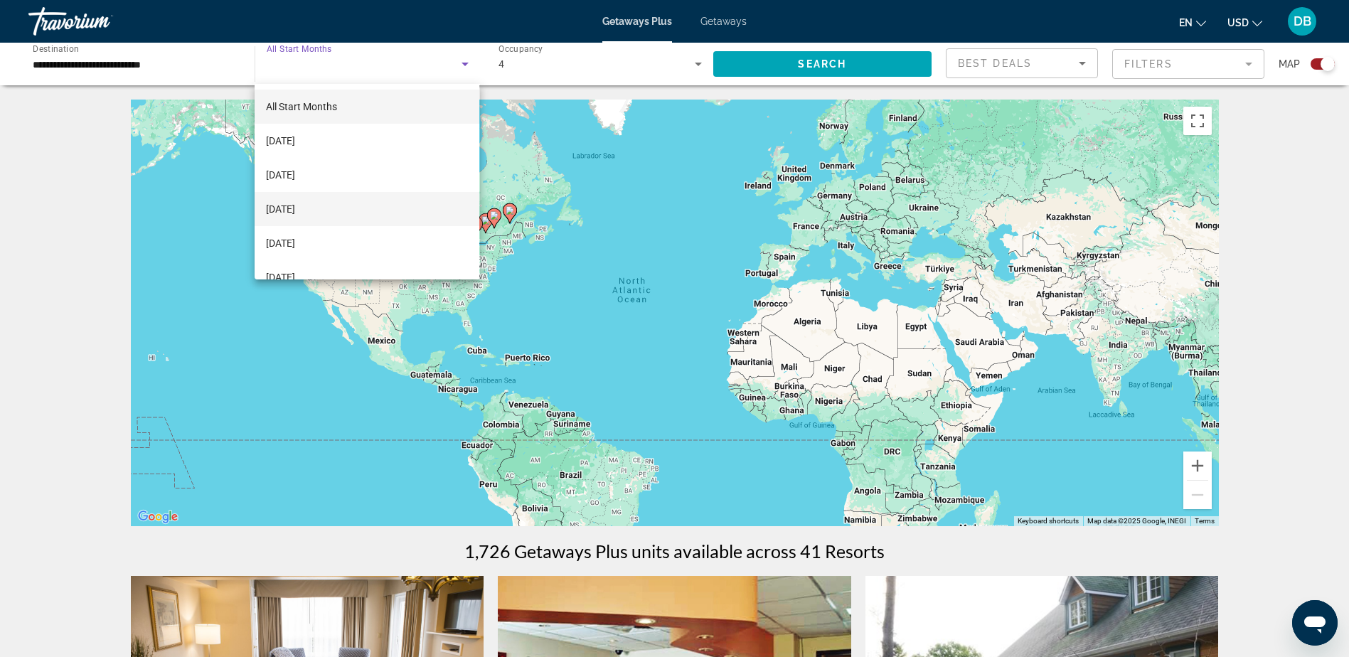
click at [295, 201] on span "November 2025" at bounding box center [280, 209] width 29 height 17
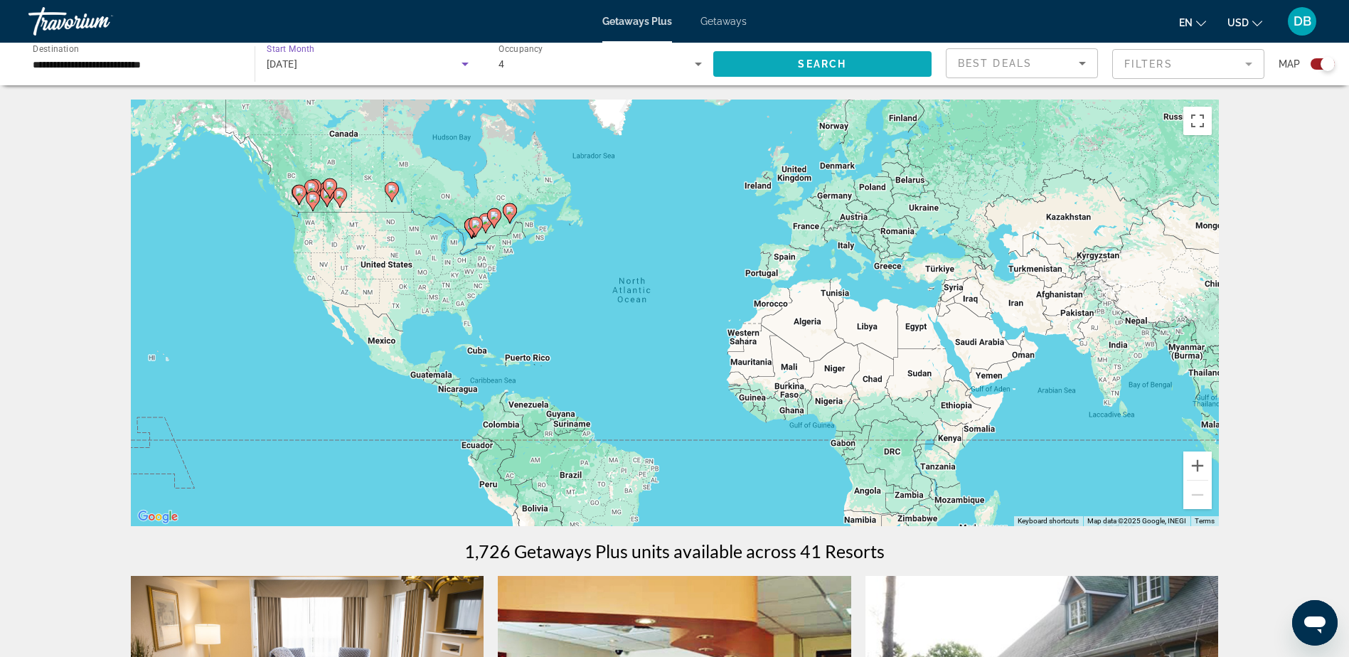
click at [815, 60] on span "Search" at bounding box center [822, 63] width 48 height 11
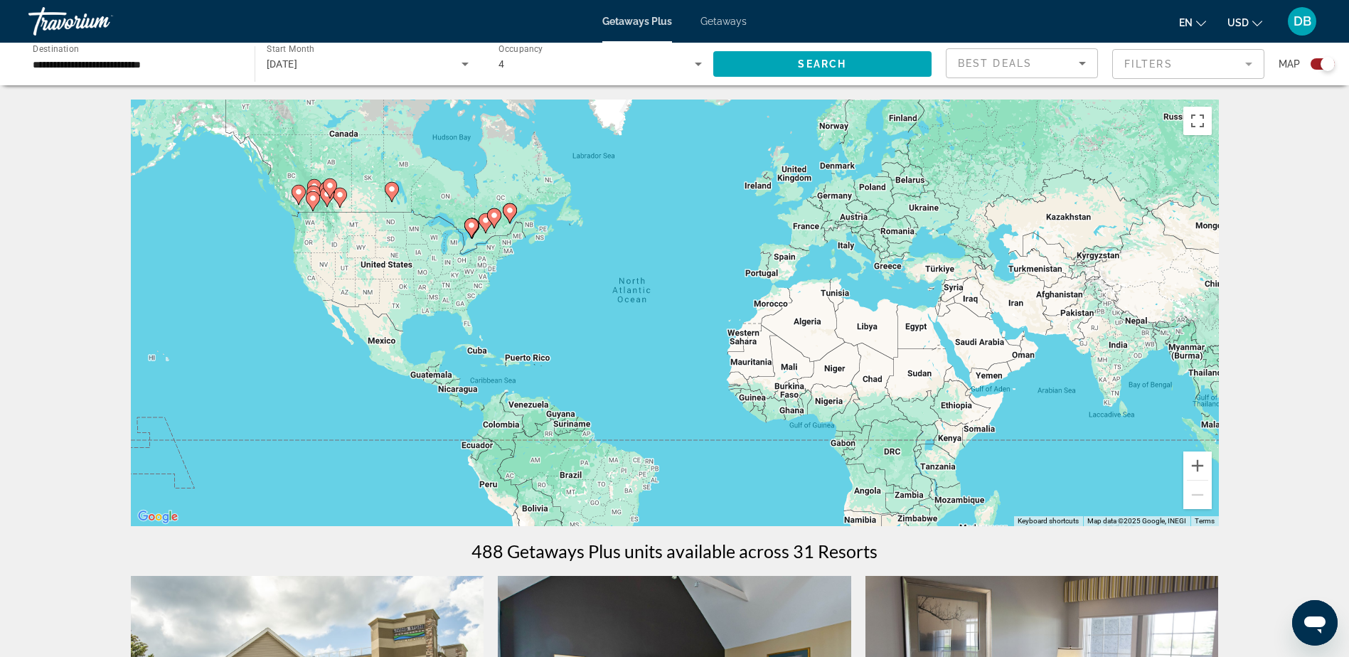
click at [323, 248] on div "To activate drag with keyboard, press Alt + Enter. Once in keyboard drag state,…" at bounding box center [675, 313] width 1088 height 427
click at [1198, 462] on button "Zoom in" at bounding box center [1198, 466] width 28 height 28
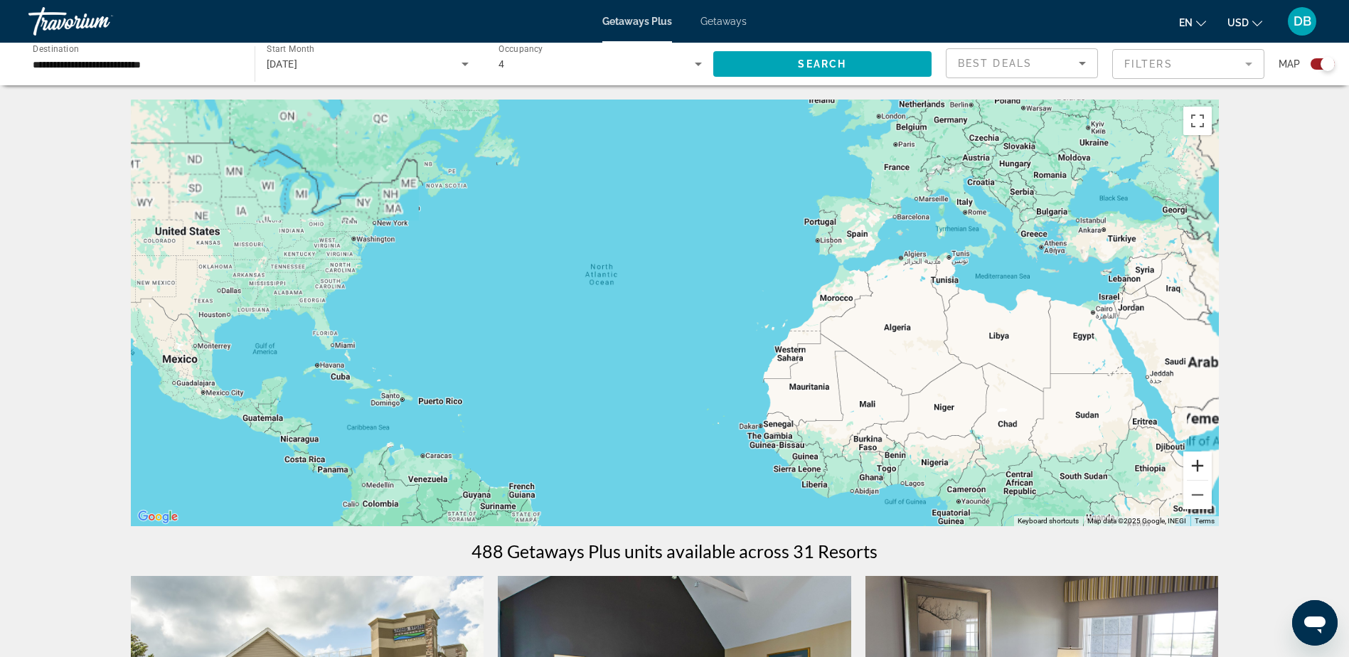
click at [1198, 462] on button "Zoom in" at bounding box center [1198, 466] width 28 height 28
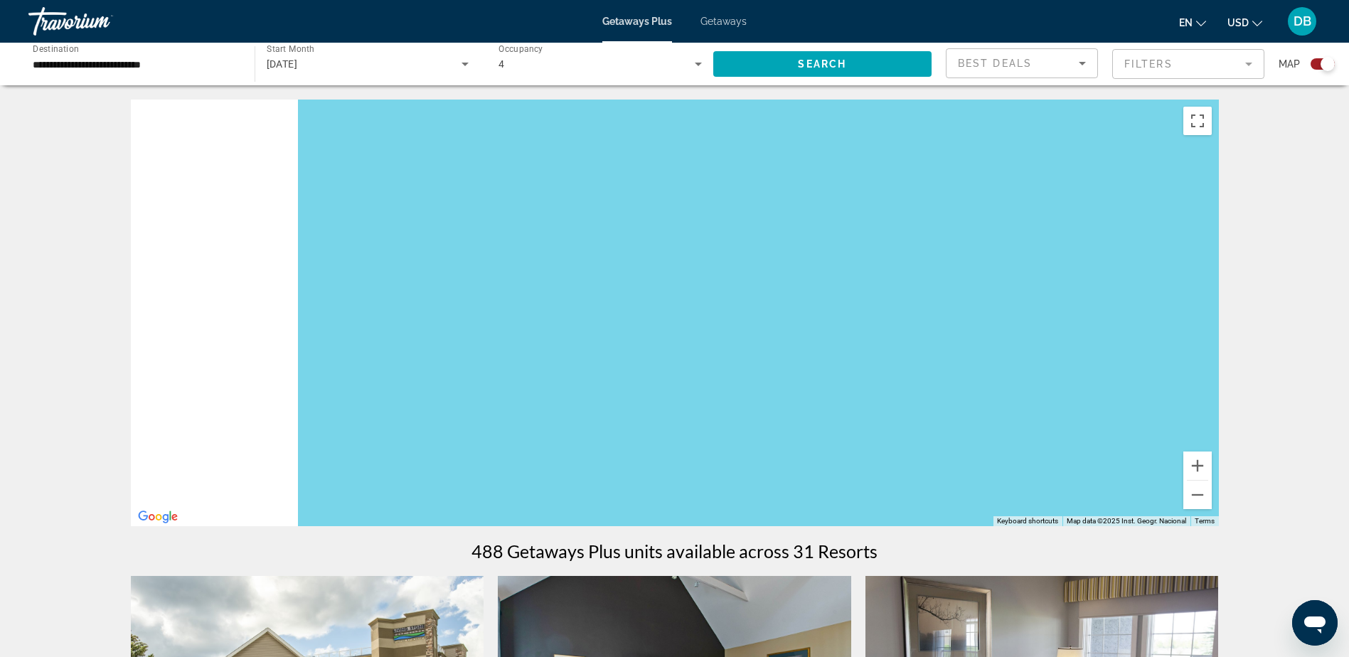
drag, startPoint x: 209, startPoint y: 192, endPoint x: 902, endPoint y: 318, distance: 704.1
click at [915, 324] on div "Main content" at bounding box center [675, 313] width 1088 height 427
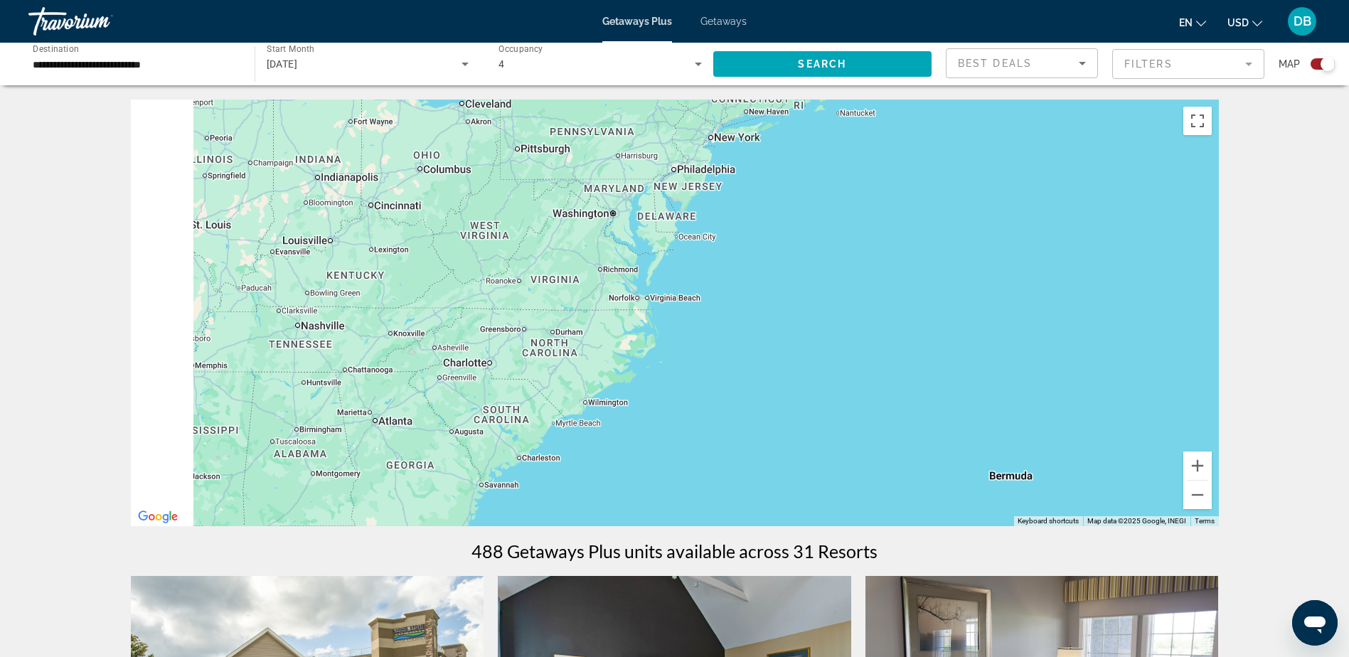
drag, startPoint x: 490, startPoint y: 249, endPoint x: 674, endPoint y: 268, distance: 184.5
click at [670, 268] on div "Main content" at bounding box center [675, 313] width 1088 height 427
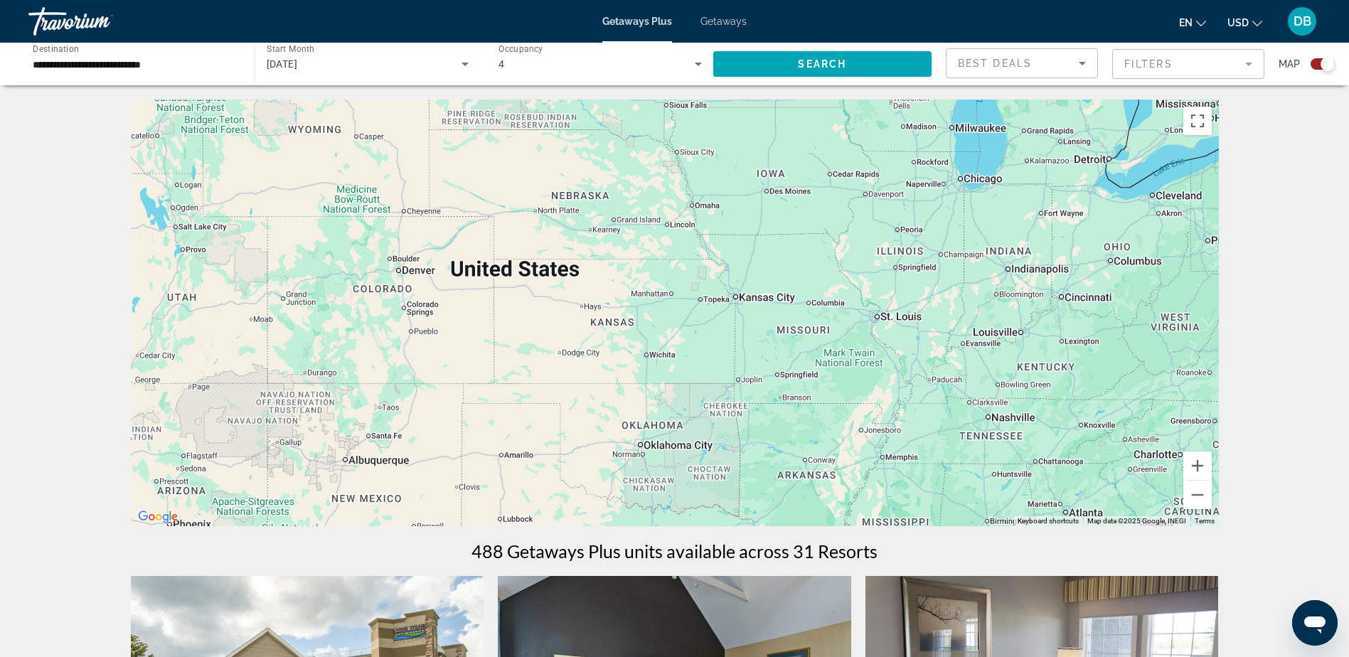
drag, startPoint x: 244, startPoint y: 199, endPoint x: 749, endPoint y: 279, distance: 511.2
click at [747, 279] on div "Main content" at bounding box center [675, 313] width 1088 height 427
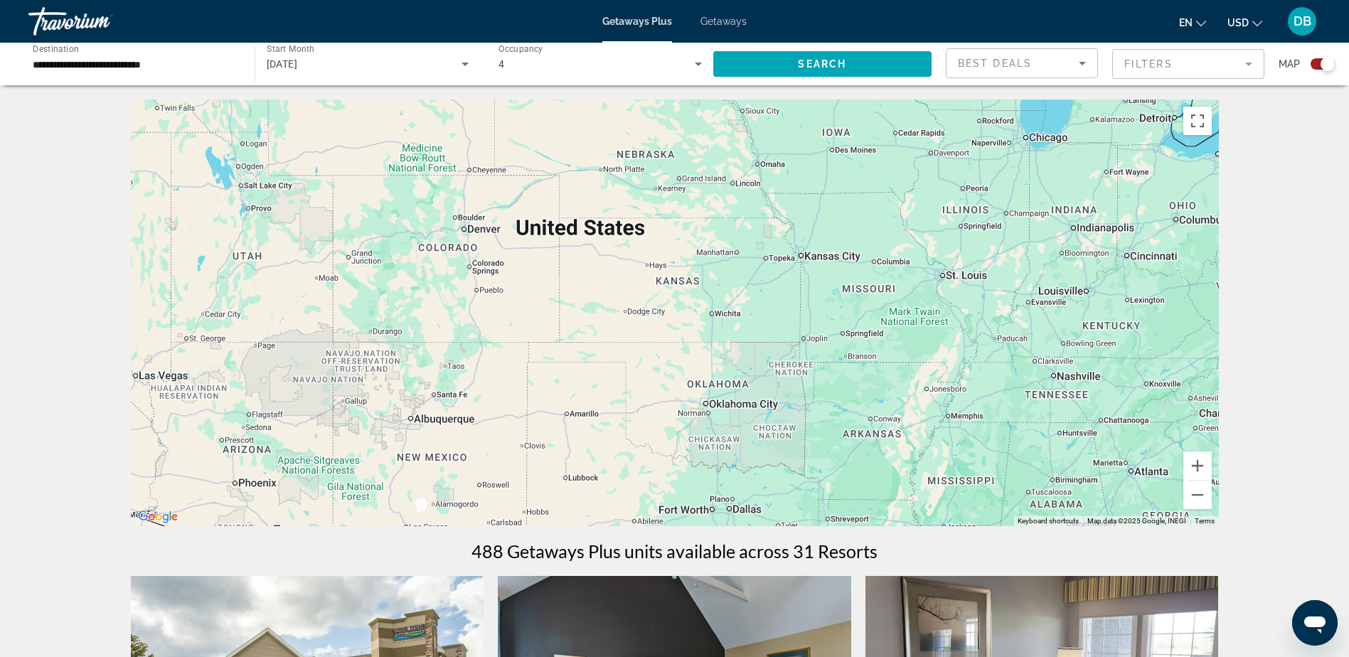
drag, startPoint x: 549, startPoint y: 379, endPoint x: 613, endPoint y: 114, distance: 272.9
click at [611, 130] on div "To activate drag with keyboard, press Alt + Enter. Once in keyboard drag state,…" at bounding box center [675, 313] width 1088 height 427
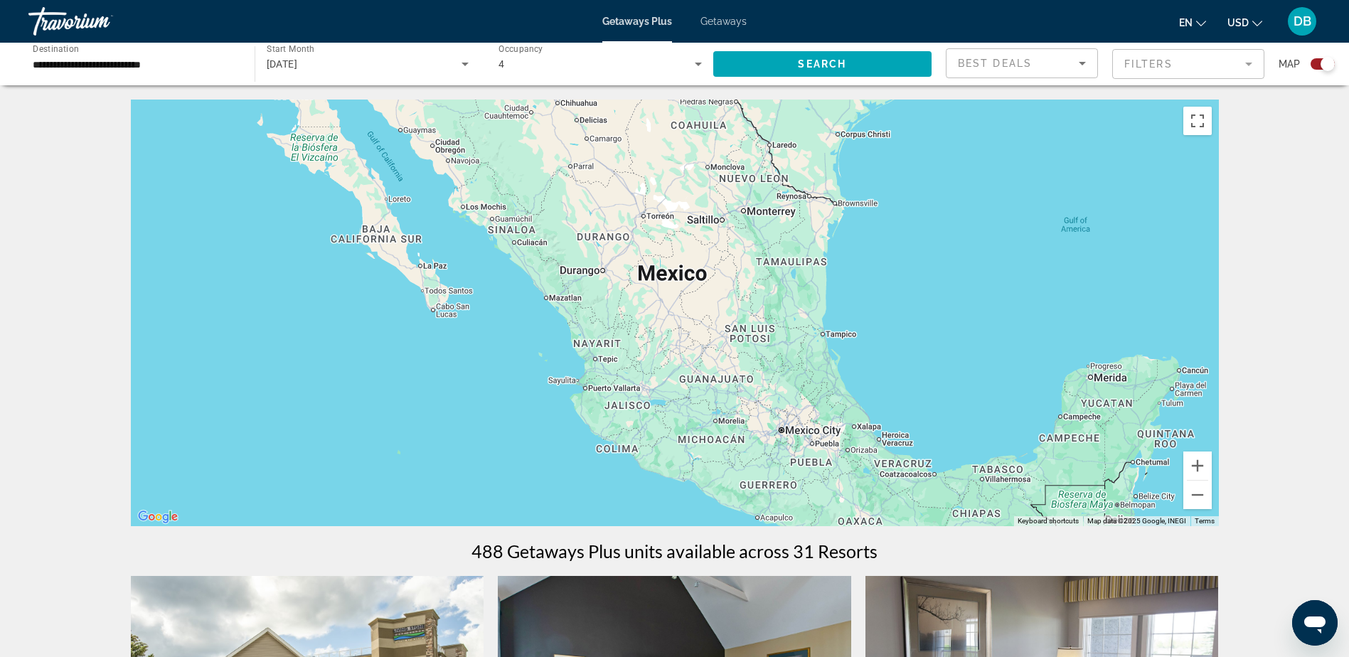
drag, startPoint x: 546, startPoint y: 171, endPoint x: 605, endPoint y: 377, distance: 213.7
click at [605, 377] on div "Main content" at bounding box center [675, 313] width 1088 height 427
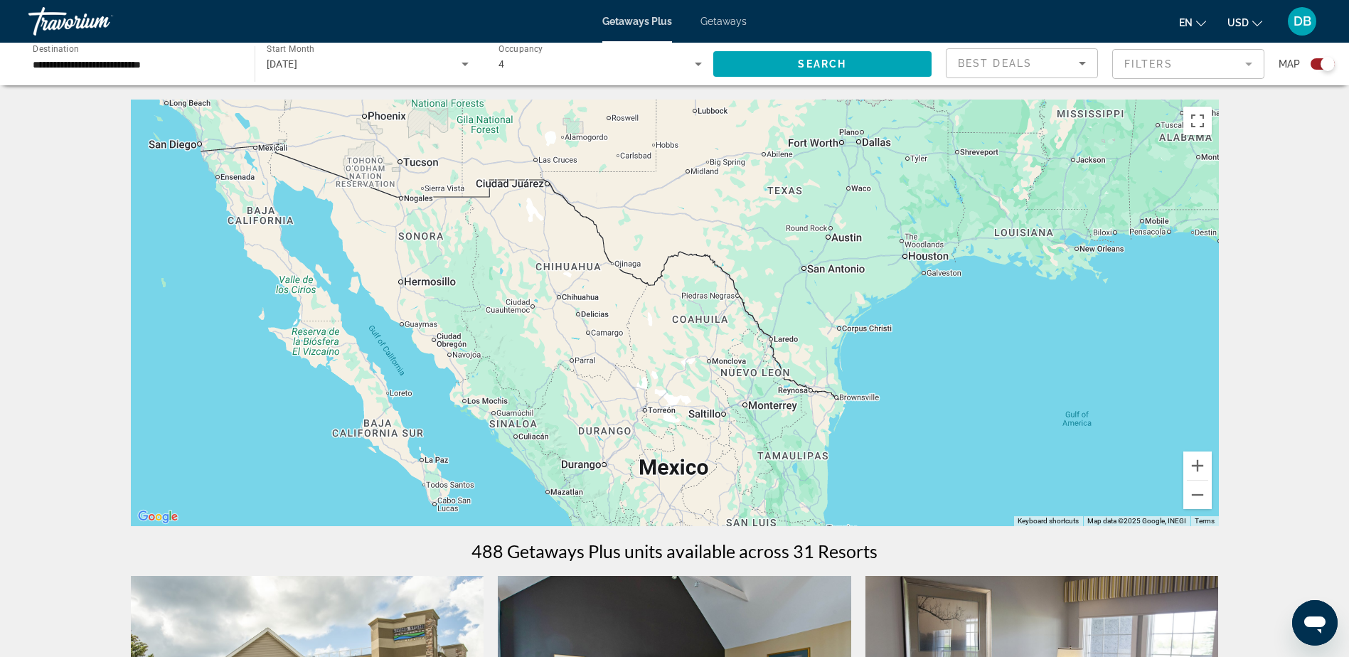
drag, startPoint x: 562, startPoint y: 185, endPoint x: 485, endPoint y: 140, distance: 88.9
click at [485, 140] on div "Main content" at bounding box center [675, 313] width 1088 height 427
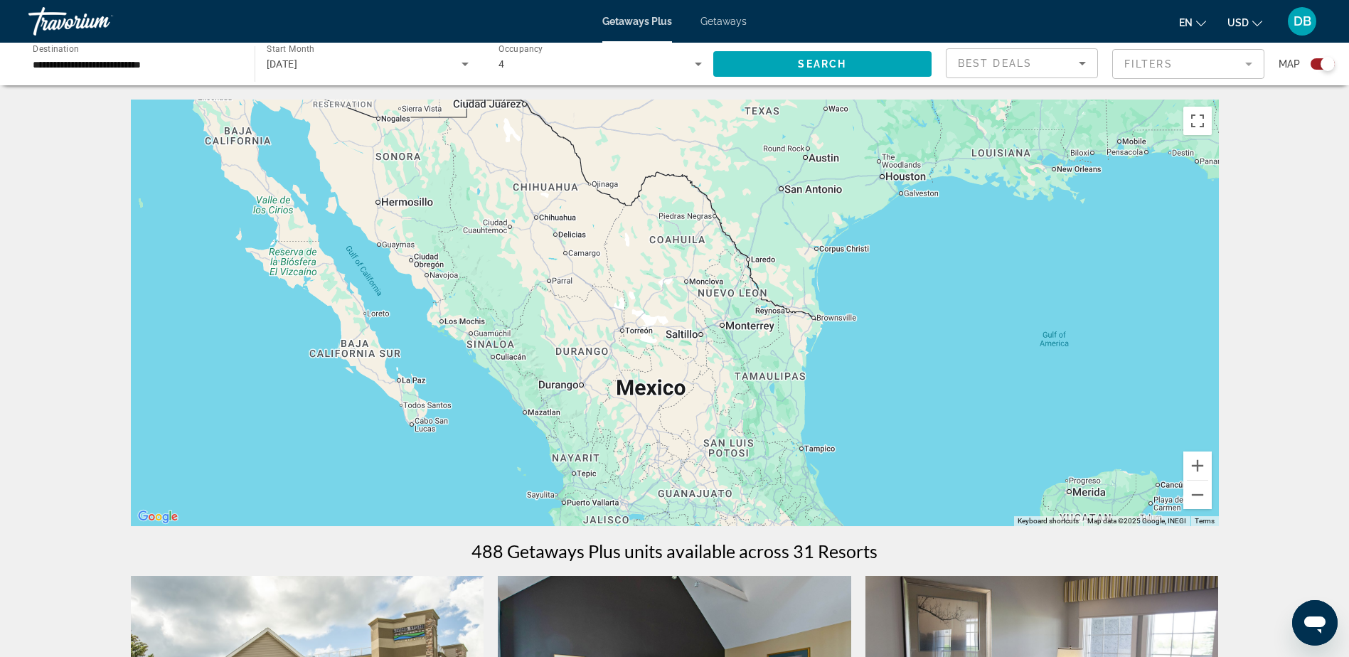
drag, startPoint x: 653, startPoint y: 304, endPoint x: 541, endPoint y: 151, distance: 190.4
click at [541, 151] on div "Main content" at bounding box center [675, 313] width 1088 height 427
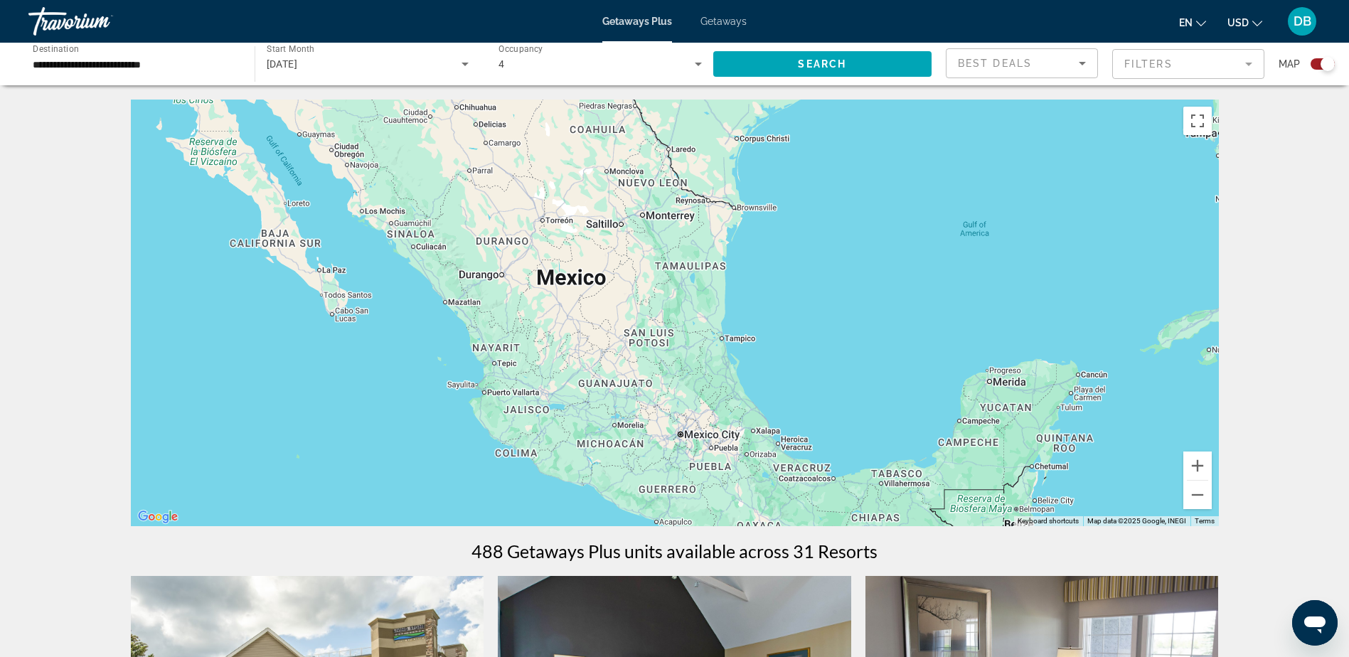
drag, startPoint x: 415, startPoint y: 143, endPoint x: 607, endPoint y: 395, distance: 316.7
click at [612, 419] on div "Main content" at bounding box center [675, 313] width 1088 height 427
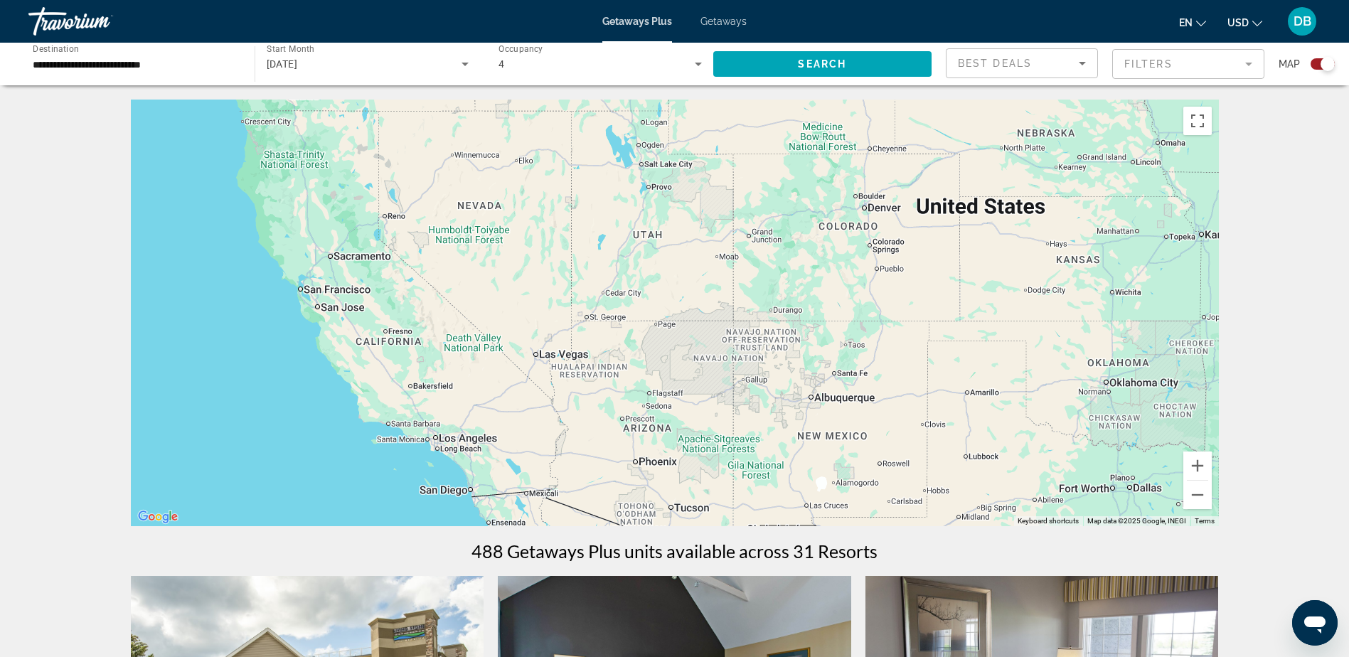
drag, startPoint x: 588, startPoint y: 204, endPoint x: 548, endPoint y: 477, distance: 276.0
click at [548, 477] on div "Main content" at bounding box center [675, 313] width 1088 height 427
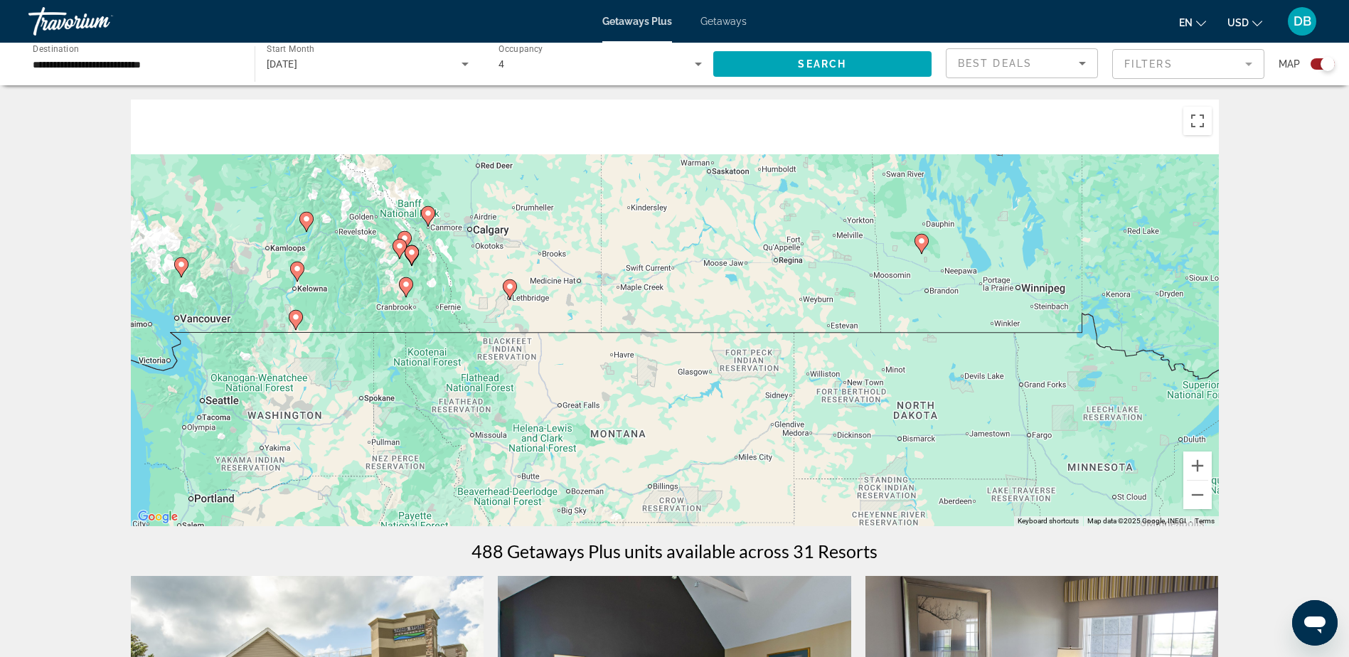
drag, startPoint x: 595, startPoint y: 250, endPoint x: 572, endPoint y: 459, distance: 210.4
click at [570, 469] on div "To activate drag with keyboard, press Alt + Enter. Once in keyboard drag state,…" at bounding box center [675, 313] width 1088 height 427
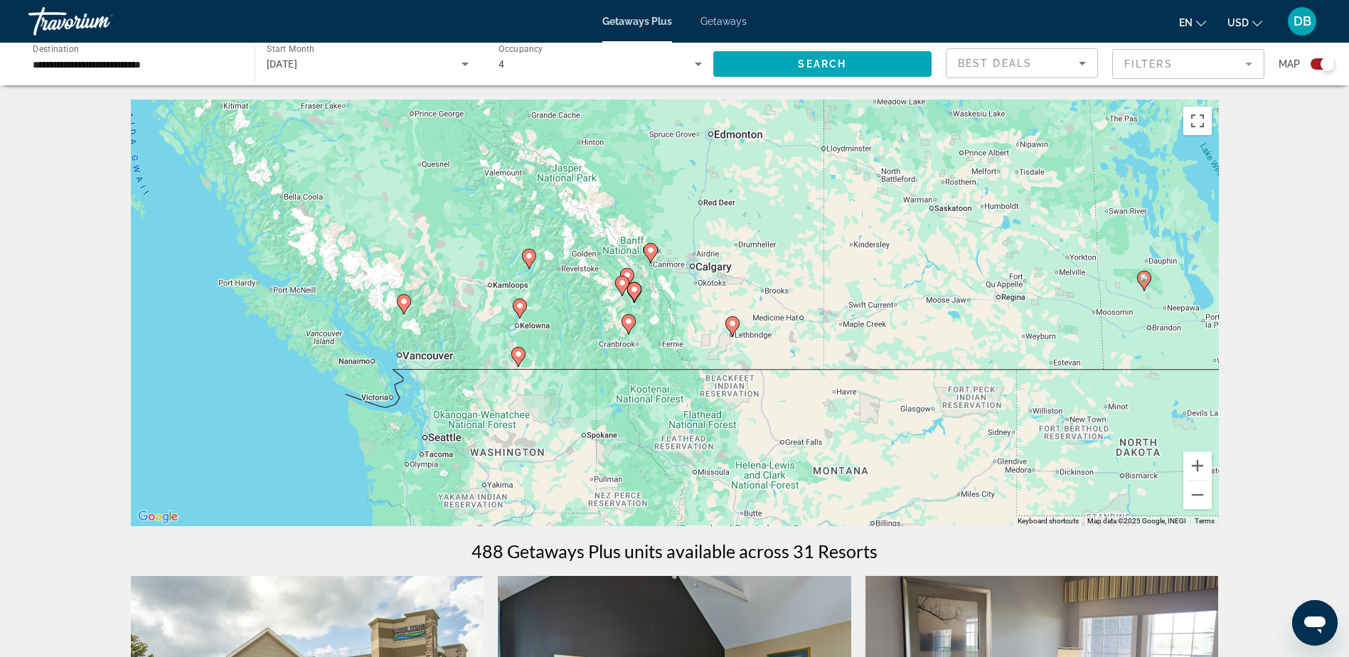
drag, startPoint x: 449, startPoint y: 314, endPoint x: 669, endPoint y: 220, distance: 239.7
click at [669, 220] on div "To activate drag with keyboard, press Alt + Enter. Once in keyboard drag state,…" at bounding box center [675, 313] width 1088 height 427
click at [1206, 468] on button "Zoom in" at bounding box center [1198, 466] width 28 height 28
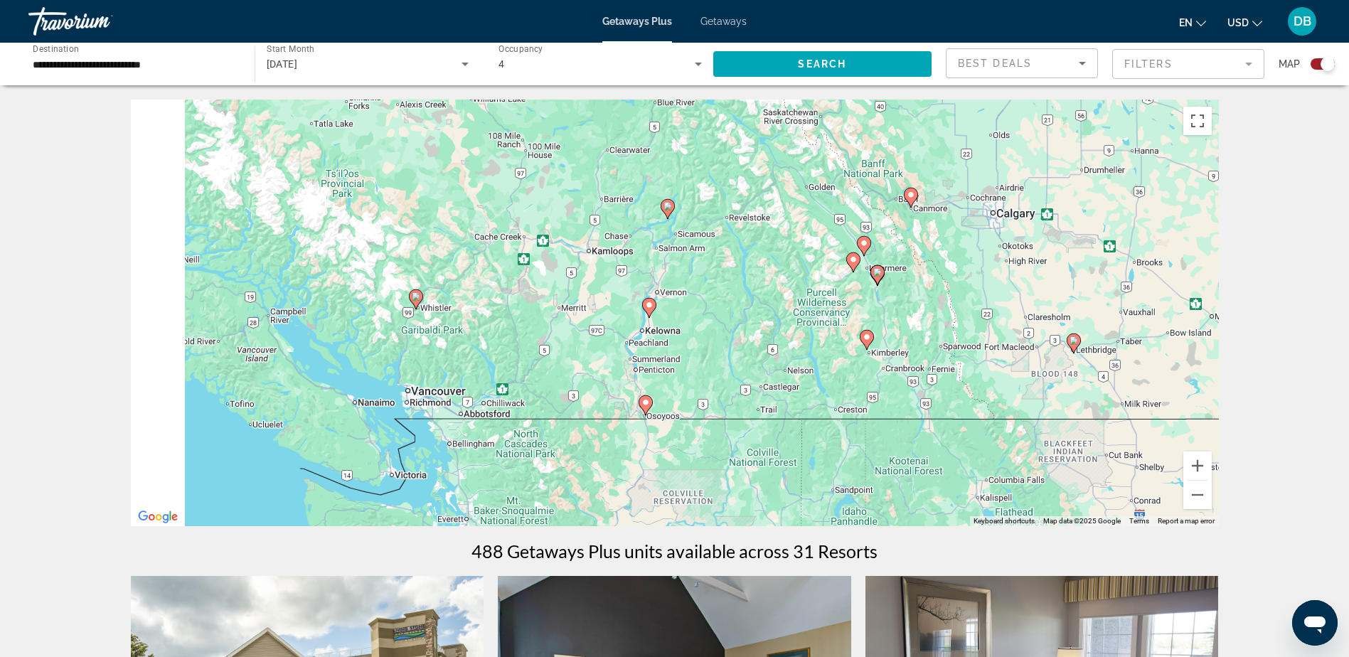
drag, startPoint x: 249, startPoint y: 361, endPoint x: 556, endPoint y: 358, distance: 306.6
click at [556, 358] on div "To activate drag with keyboard, press Alt + Enter. Once in keyboard drag state,…" at bounding box center [675, 313] width 1088 height 427
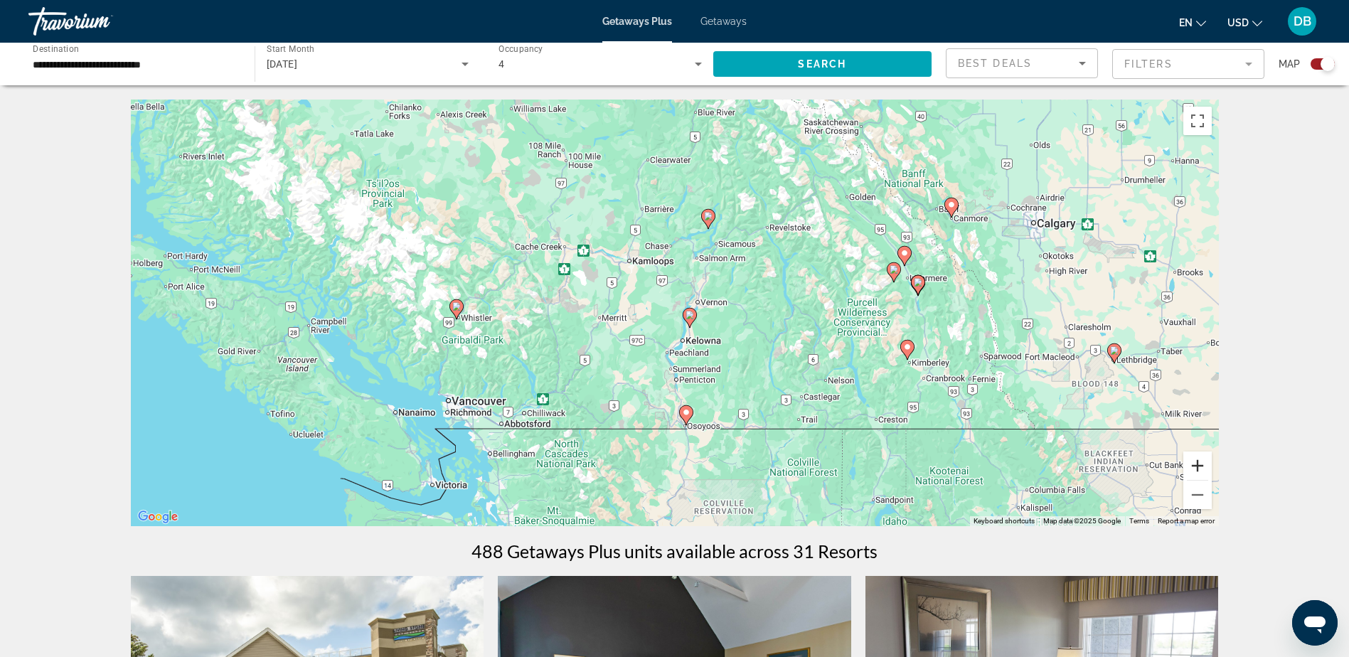
click at [1194, 457] on button "Zoom in" at bounding box center [1198, 466] width 28 height 28
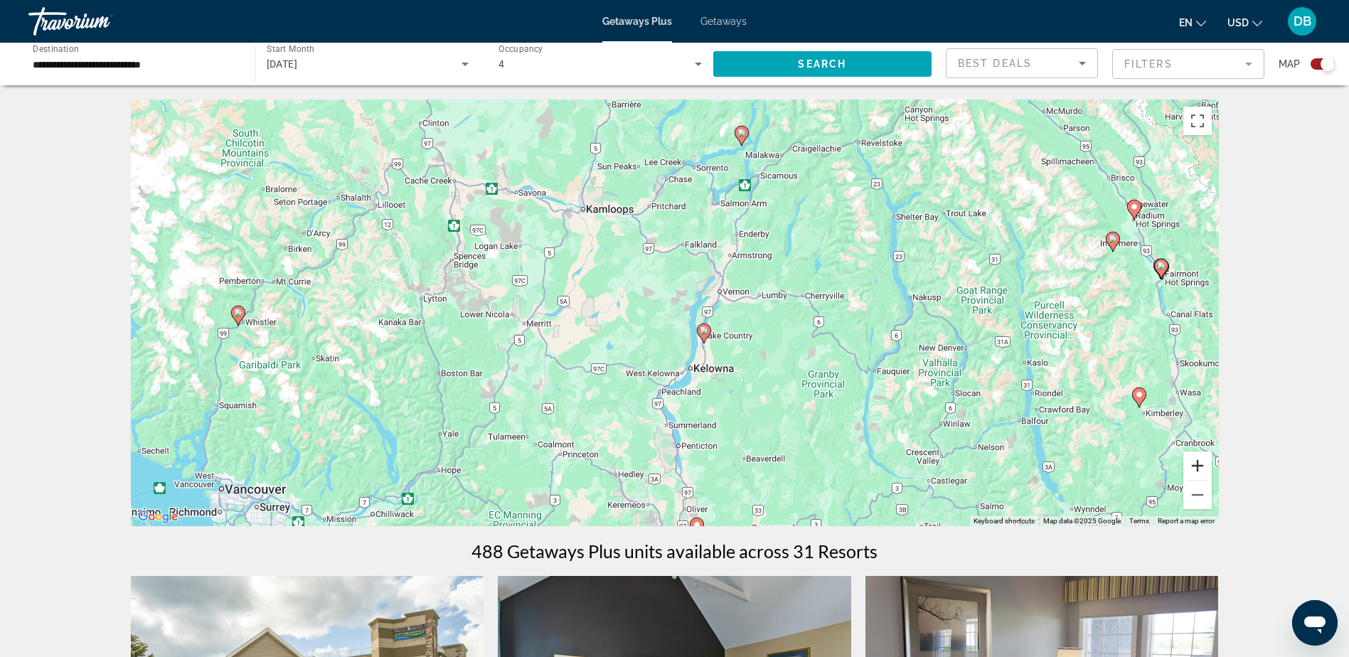
click at [1192, 460] on button "Zoom in" at bounding box center [1198, 466] width 28 height 28
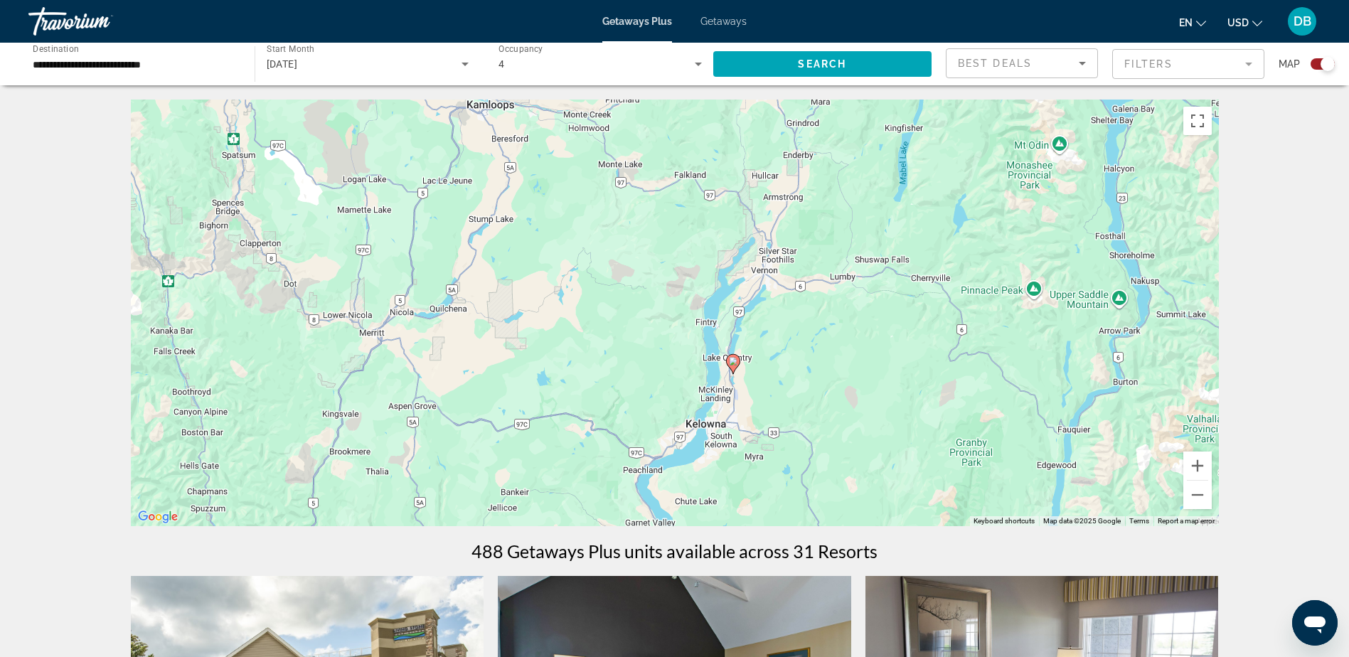
click at [732, 361] on image "Main content" at bounding box center [733, 361] width 9 height 9
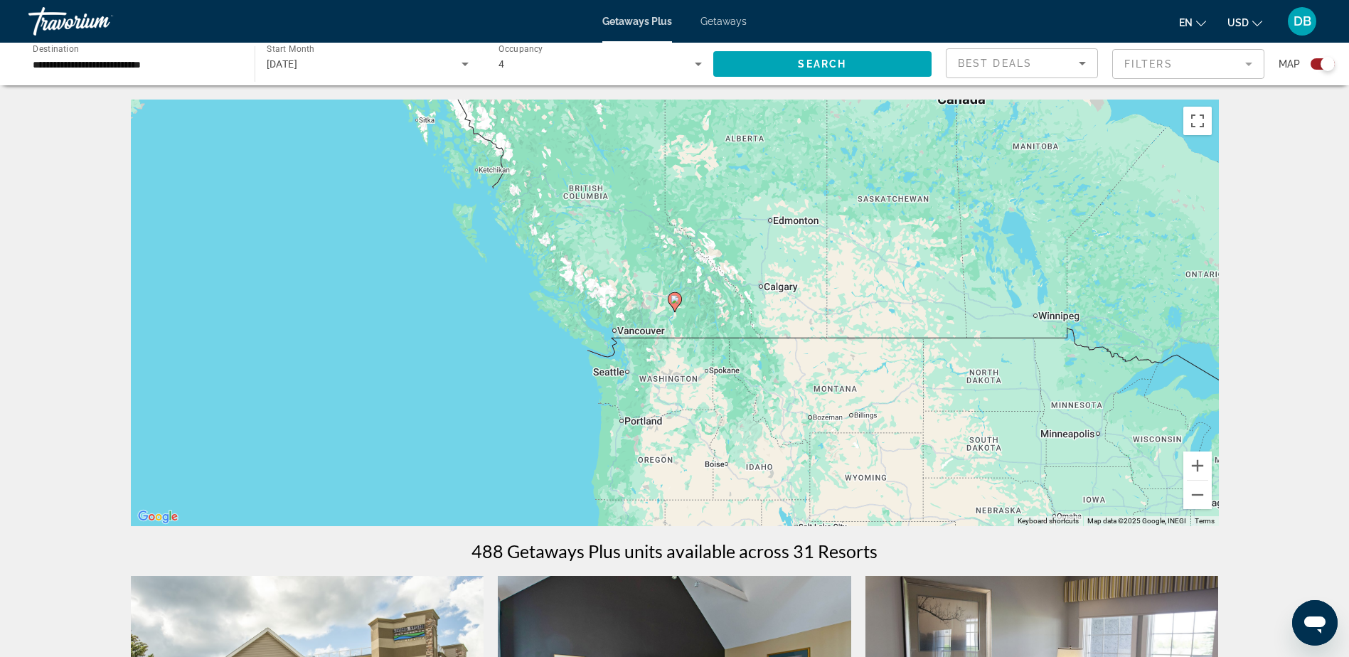
click at [676, 302] on image "Main content" at bounding box center [675, 299] width 9 height 9
type input "**********"
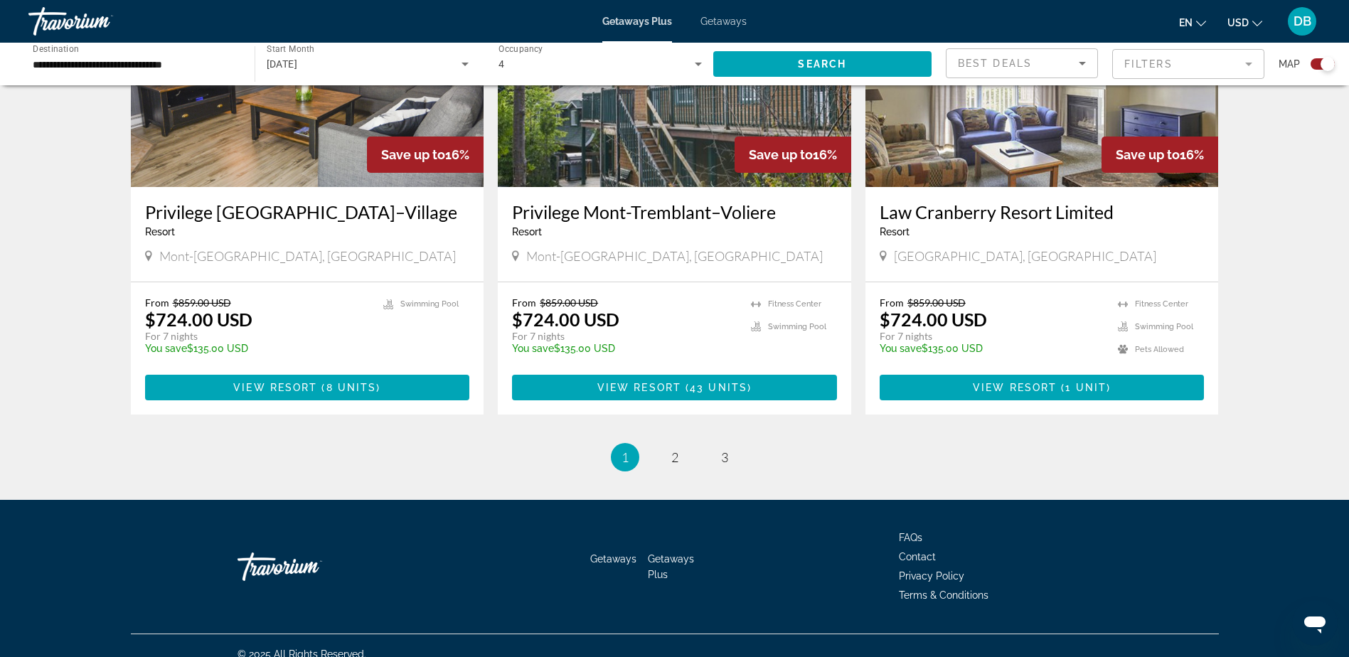
scroll to position [2106, 0]
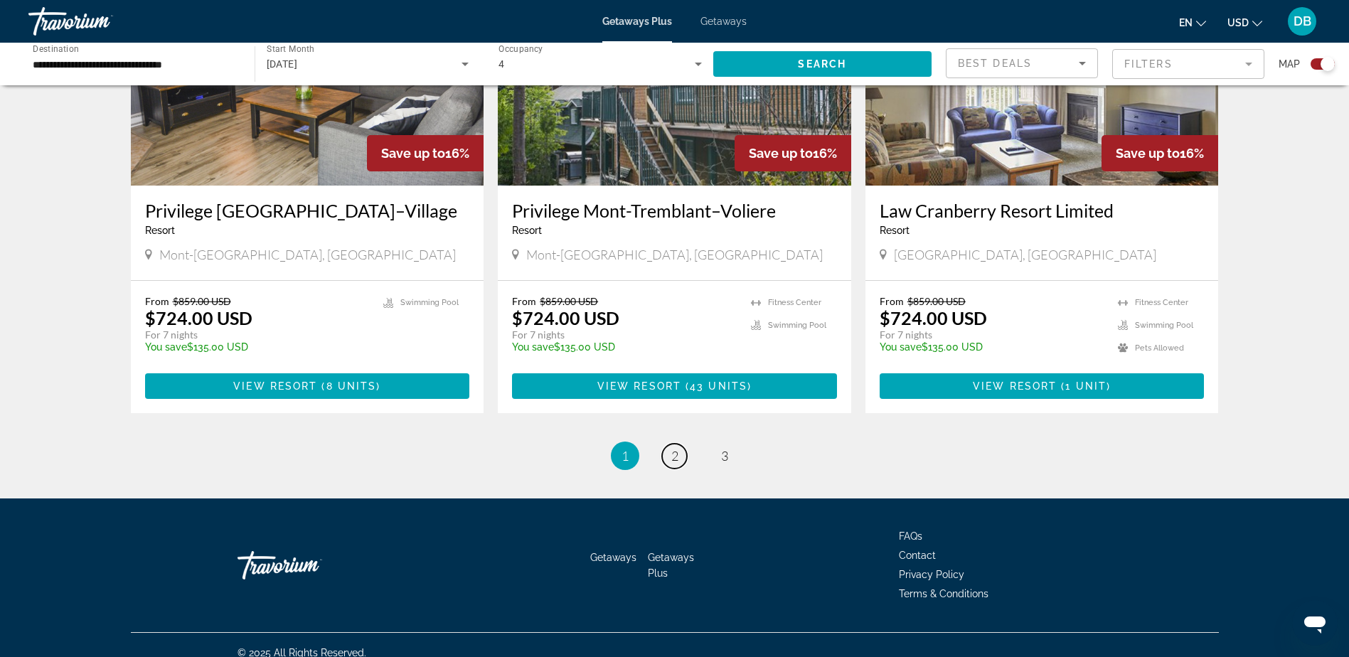
click at [669, 444] on link "page 2" at bounding box center [674, 456] width 25 height 25
